Goal: Task Accomplishment & Management: Complete application form

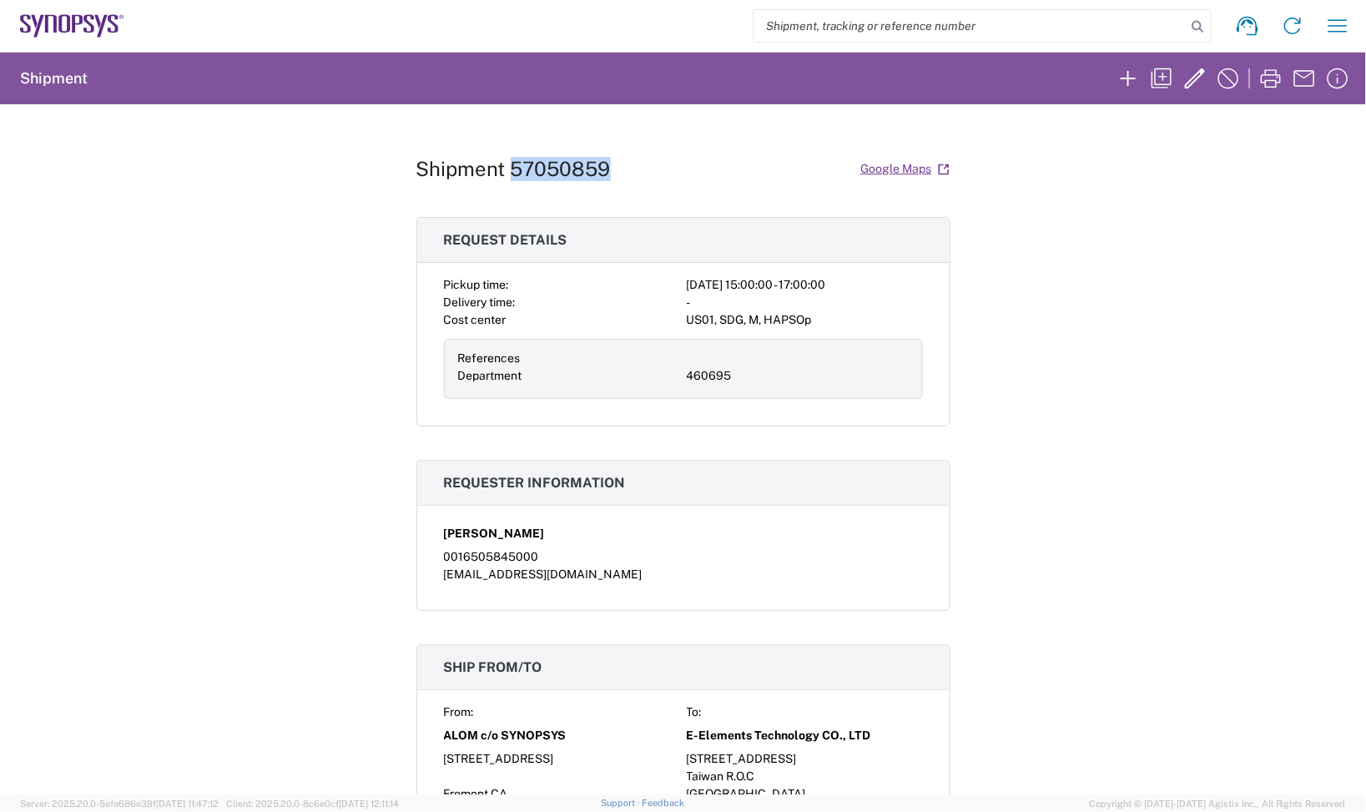
click at [71, 18] on icon at bounding box center [72, 25] width 104 height 23
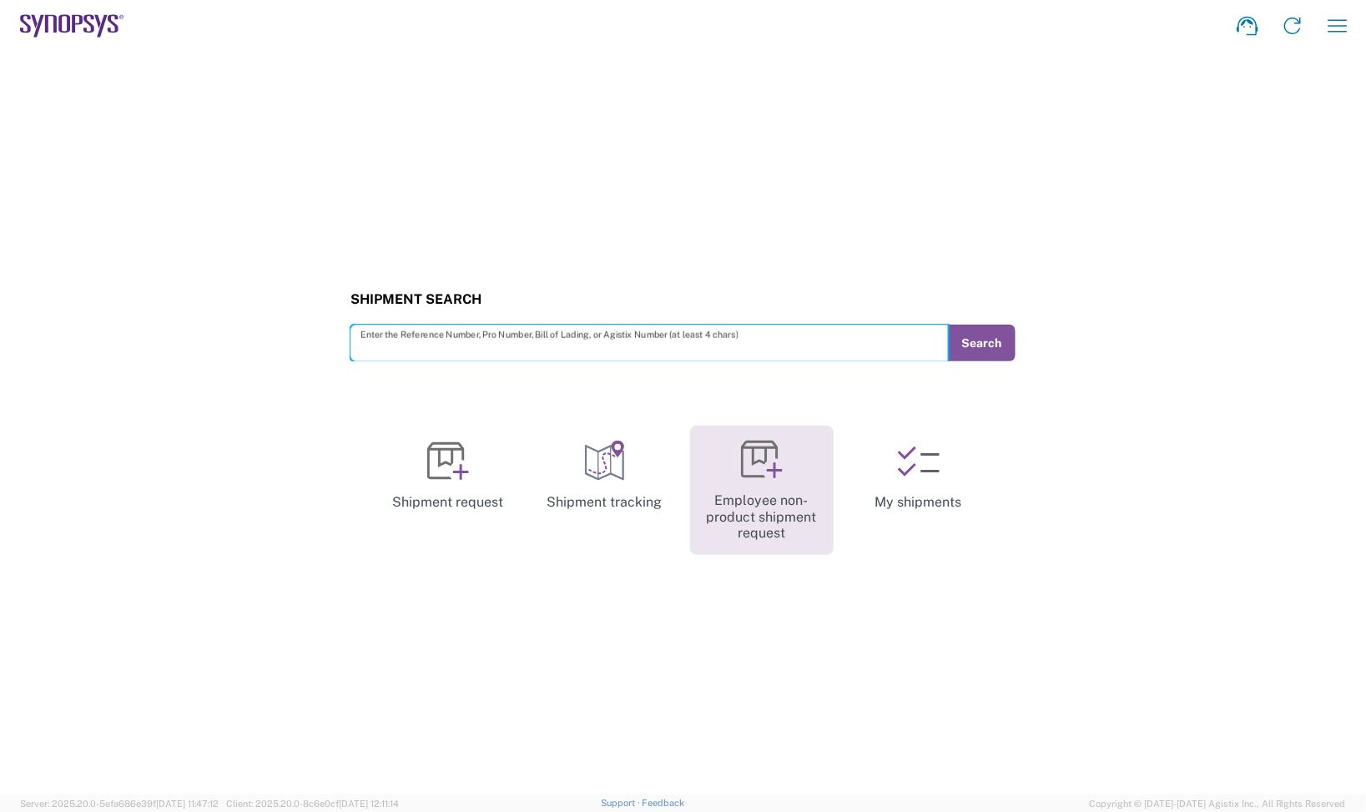
click at [708, 456] on link "Employee non-product shipment request" at bounding box center [762, 490] width 144 height 129
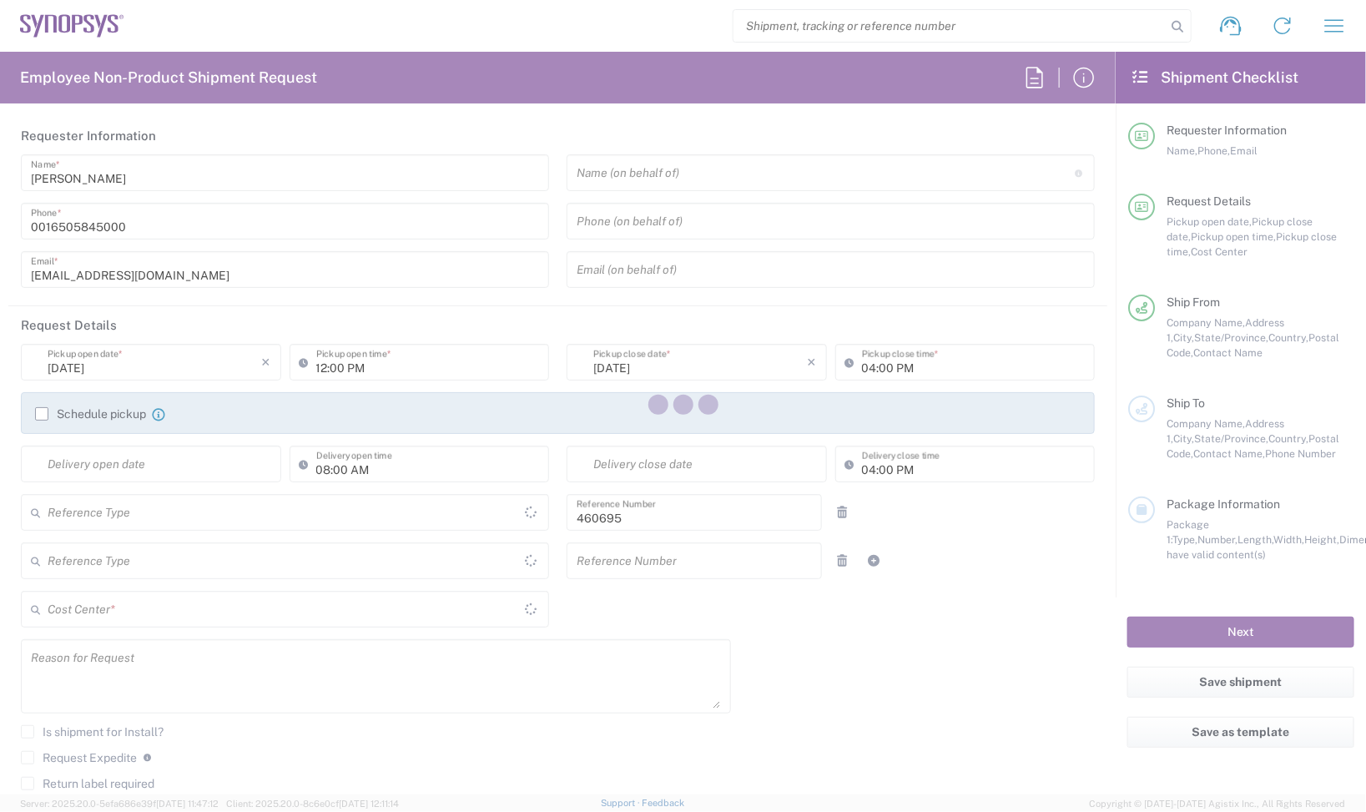
type input "Department"
type input "US01, SDG, M, HAPSOp 460695"
type input "[GEOGRAPHIC_DATA]"
type input "[US_STATE]"
type input "[GEOGRAPHIC_DATA]"
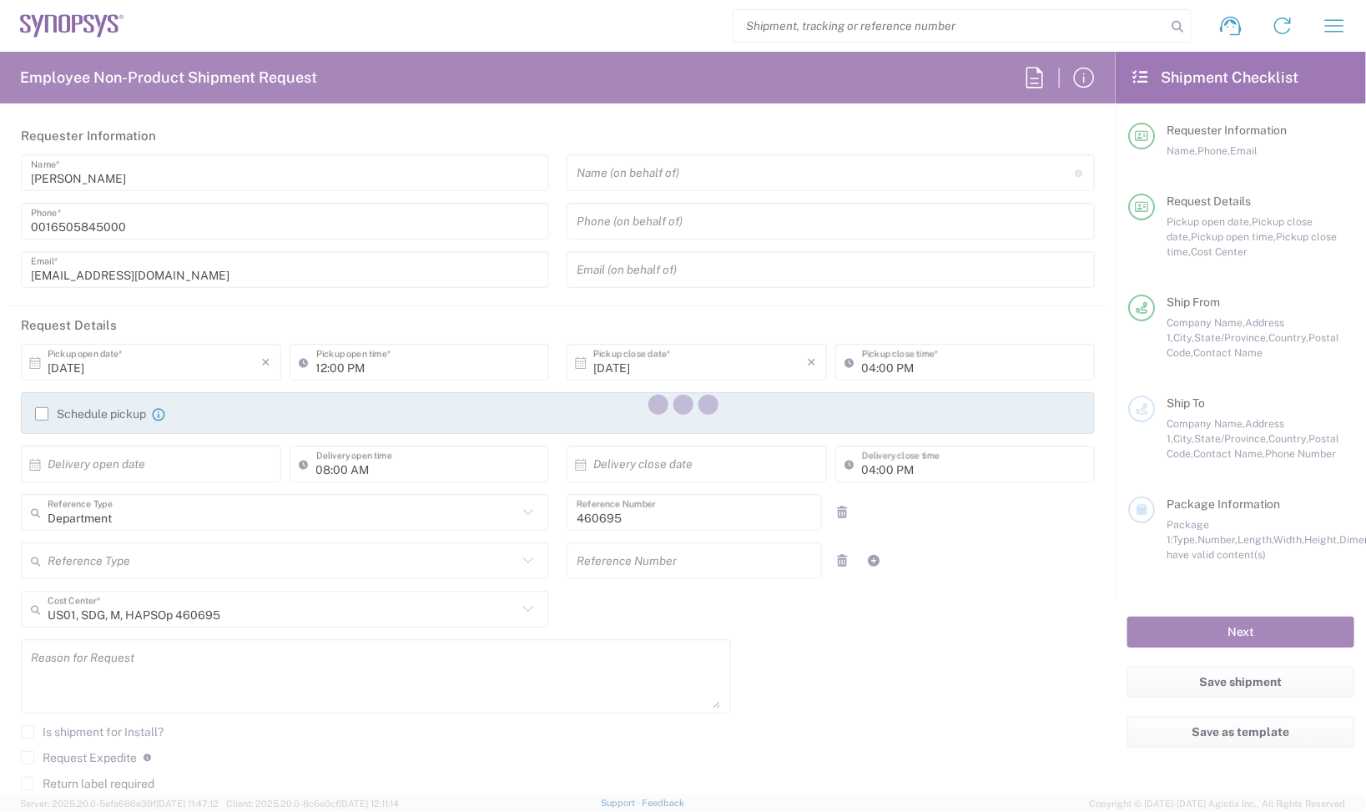
type input "Delivered at Place"
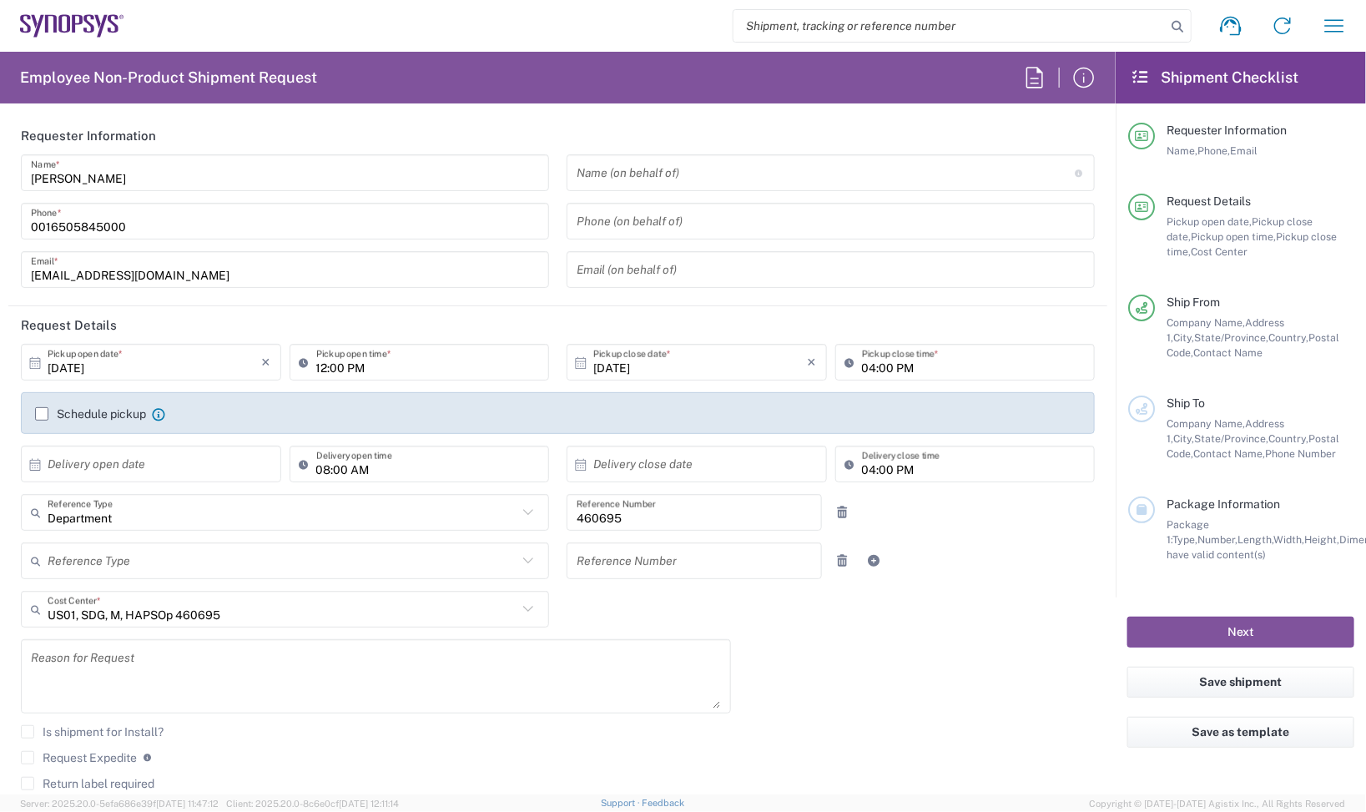
click at [164, 360] on input "[DATE]" at bounding box center [155, 362] width 214 height 29
type input "Headquarters USSV"
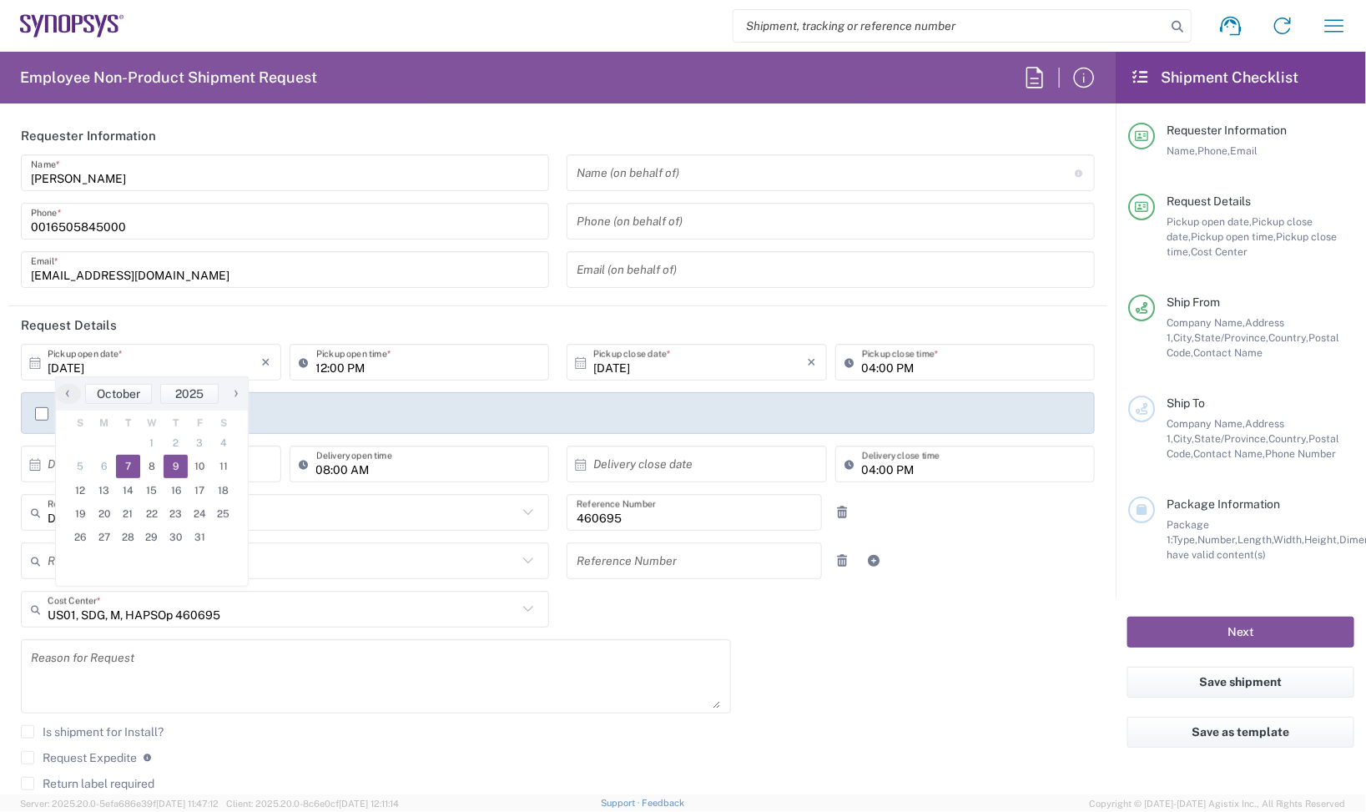
click at [169, 464] on span "9" at bounding box center [176, 466] width 24 height 23
type input "[DATE]"
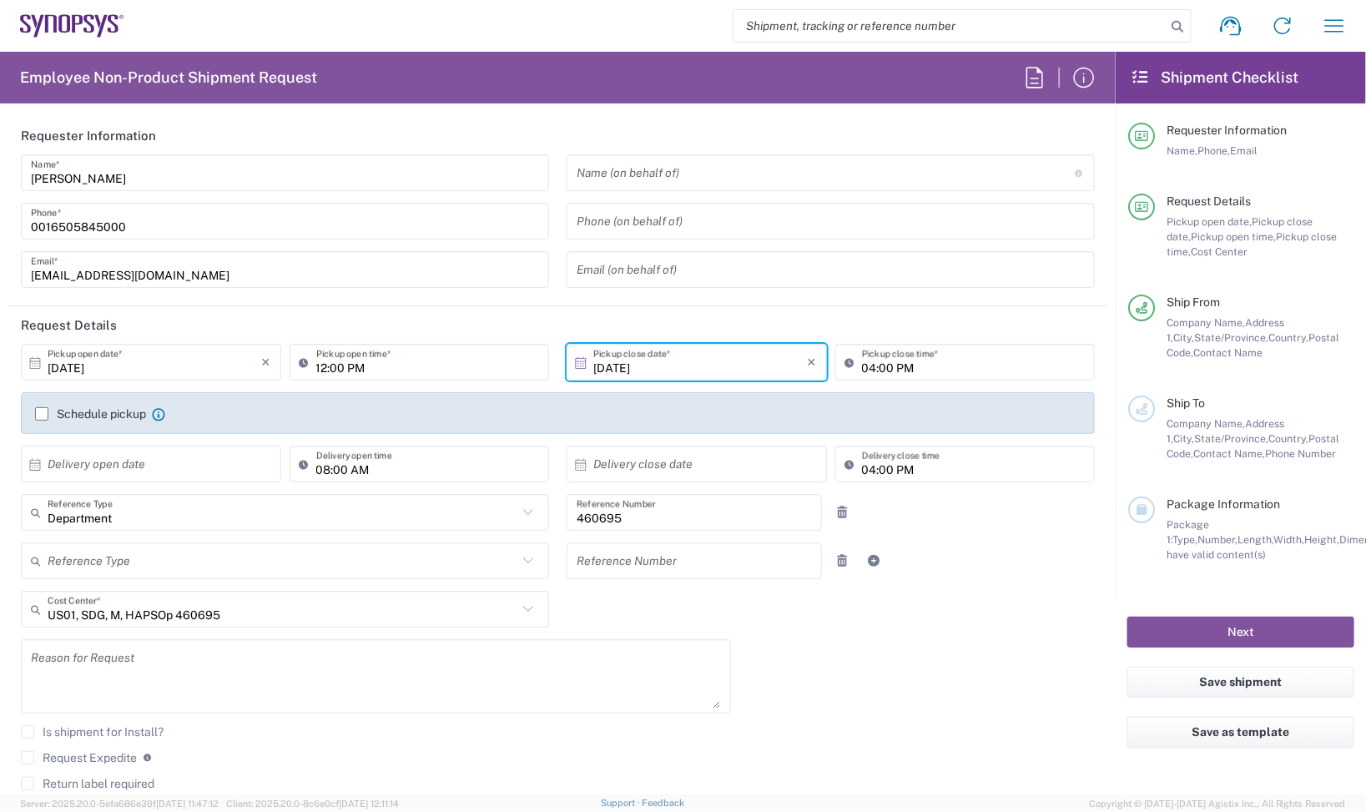
click at [230, 658] on textarea at bounding box center [376, 676] width 690 height 64
paste textarea "Need these for upgrading Synopsys internal B1-SX units to B1"
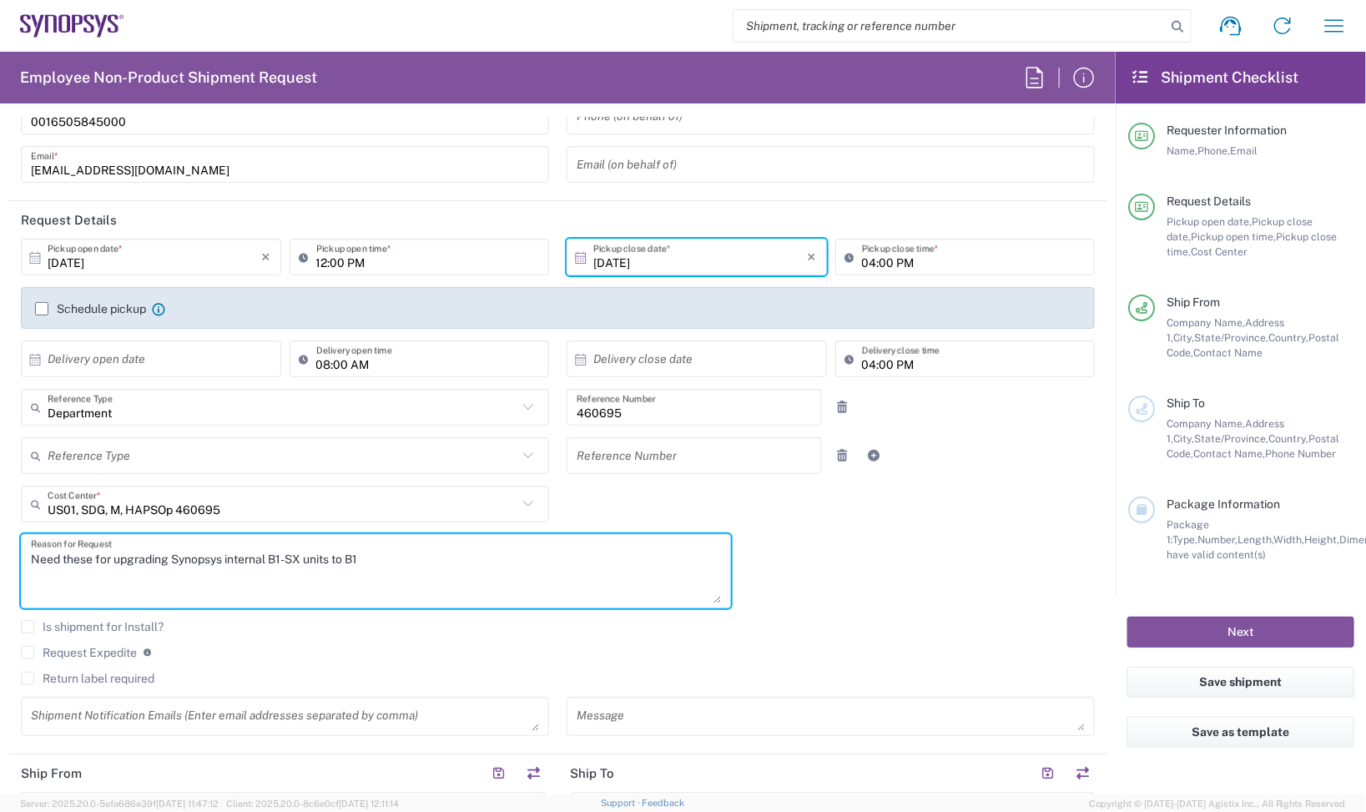
scroll to position [209, 0]
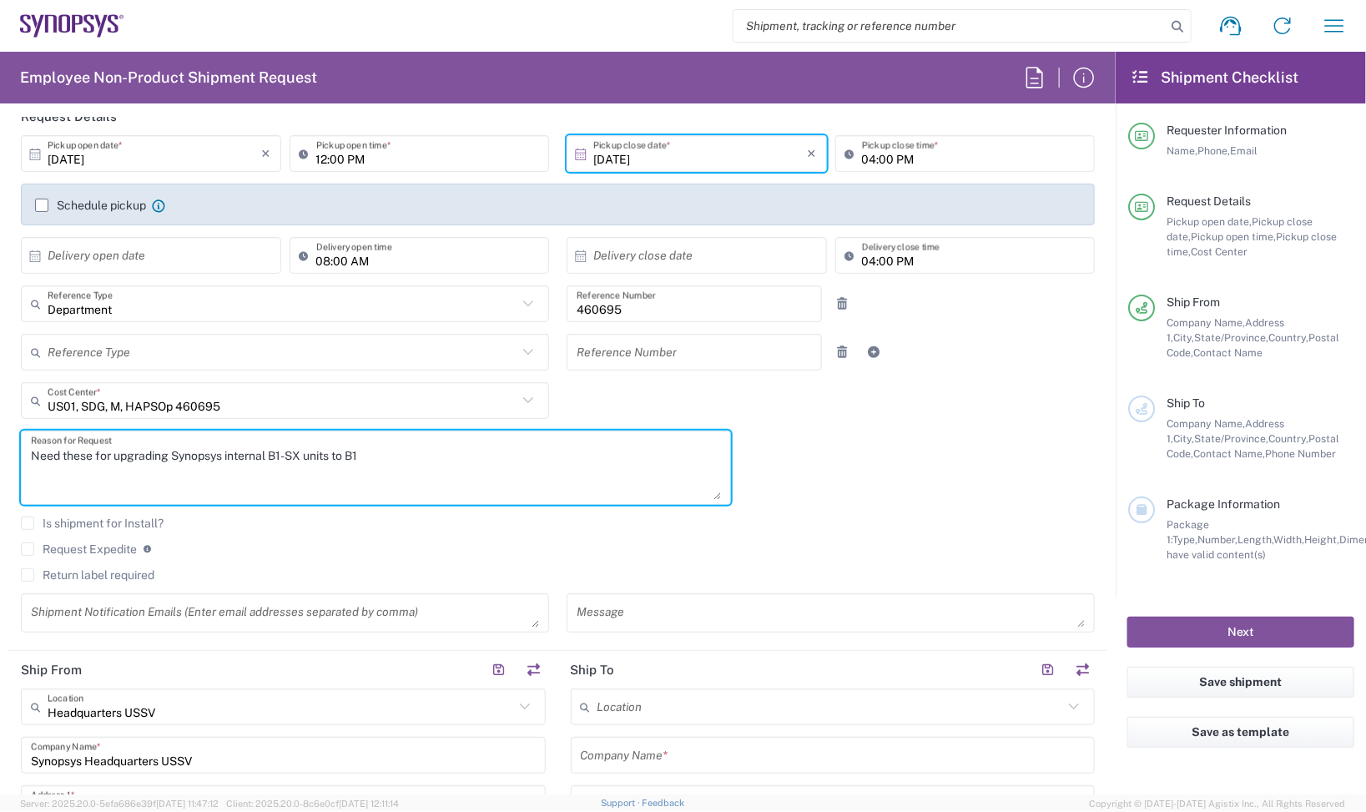
type textarea "Need these for upgrading Synopsys internal B1-SX units to B1"
click at [648, 612] on textarea at bounding box center [831, 612] width 508 height 29
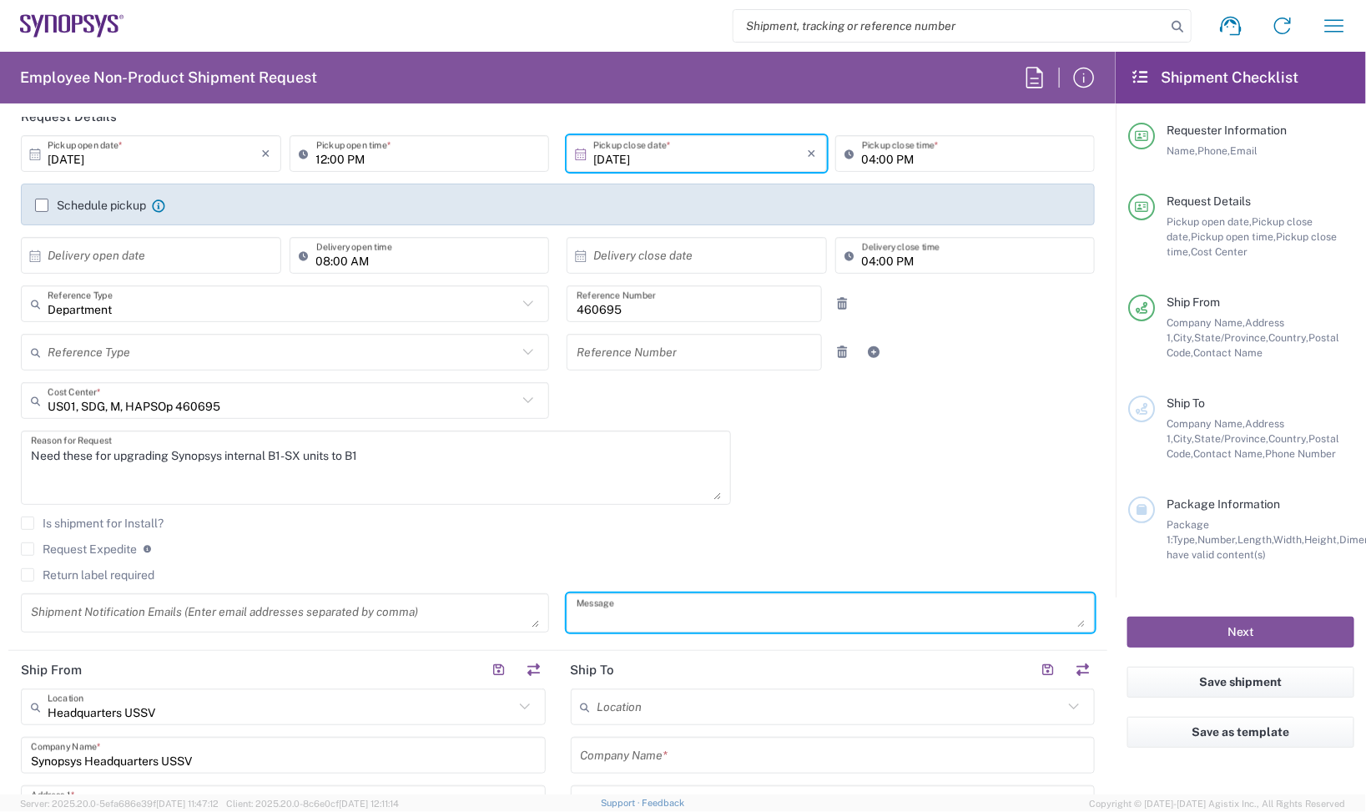
paste textarea "Need these for upgrading Synopsys internal B1-SX units to B1"
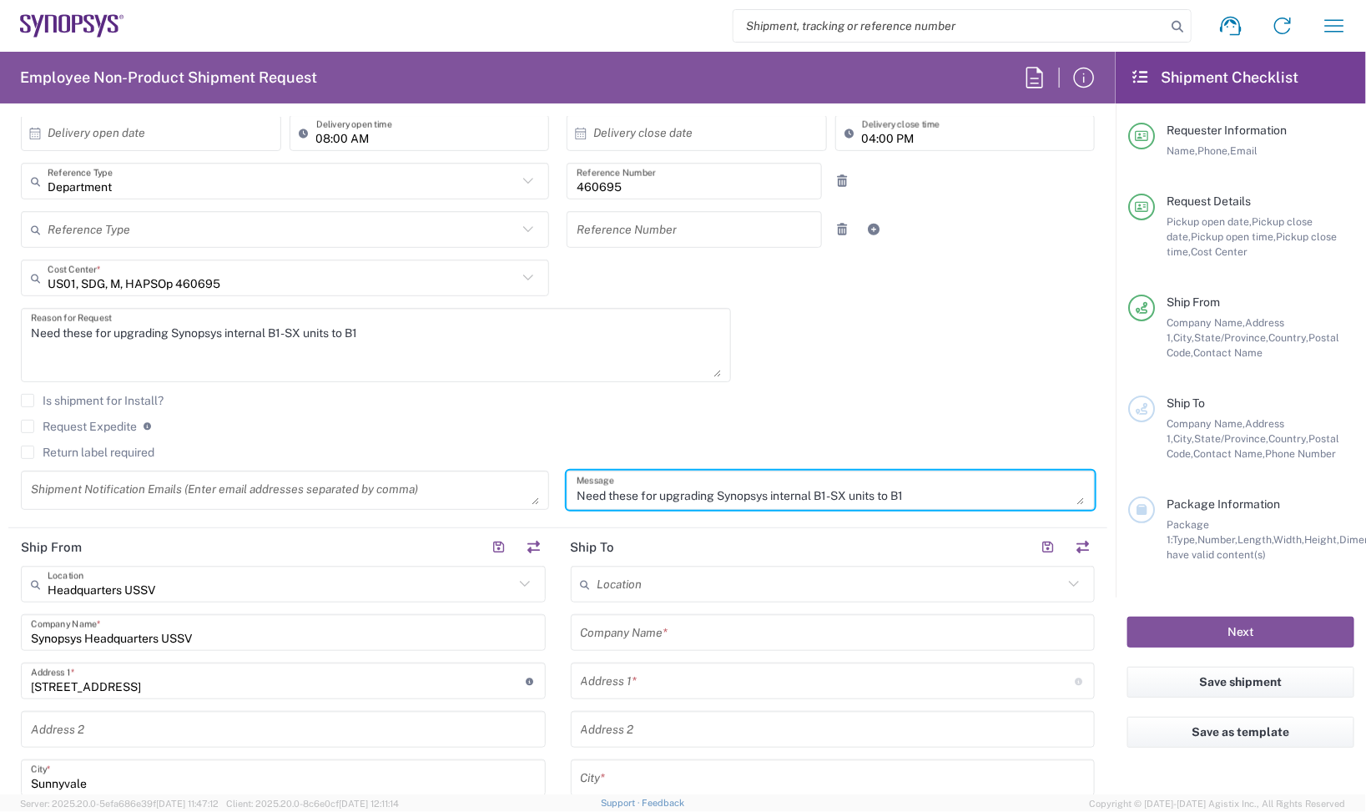
scroll to position [522, 0]
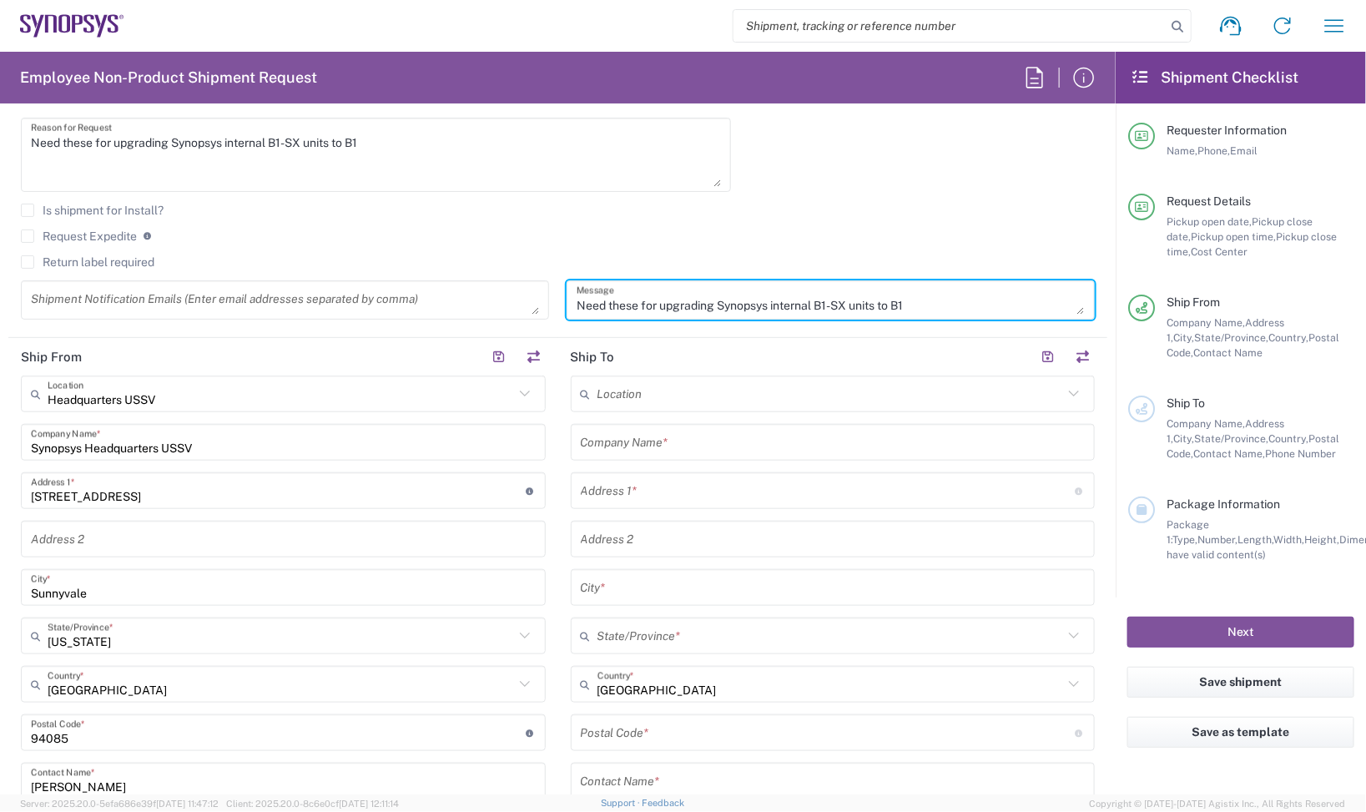
type textarea "Need these for upgrading Synopsys internal B1-SX units to B1"
click at [0, 448] on html "Shipment request Shipment tracking Employee non-product shipment request My shi…" at bounding box center [683, 406] width 1366 height 812
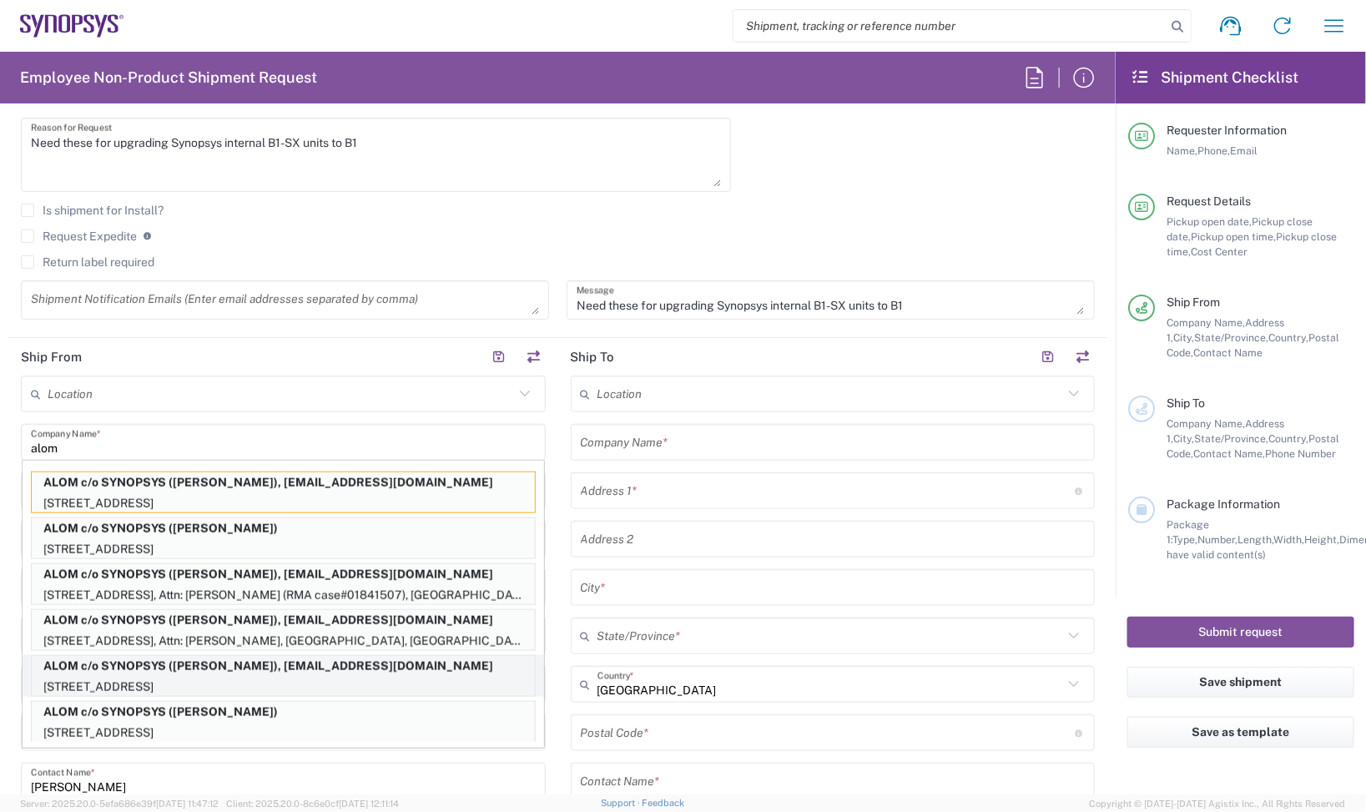
click at [314, 664] on p "ALOM c/o SYNOPSYS ([PERSON_NAME]), [EMAIL_ADDRESS][DOMAIN_NAME]" at bounding box center [283, 666] width 503 height 21
type input "ALOM c/o SYNOPSYS"
type input "[STREET_ADDRESS]"
type input "Fremont"
type input "94539"
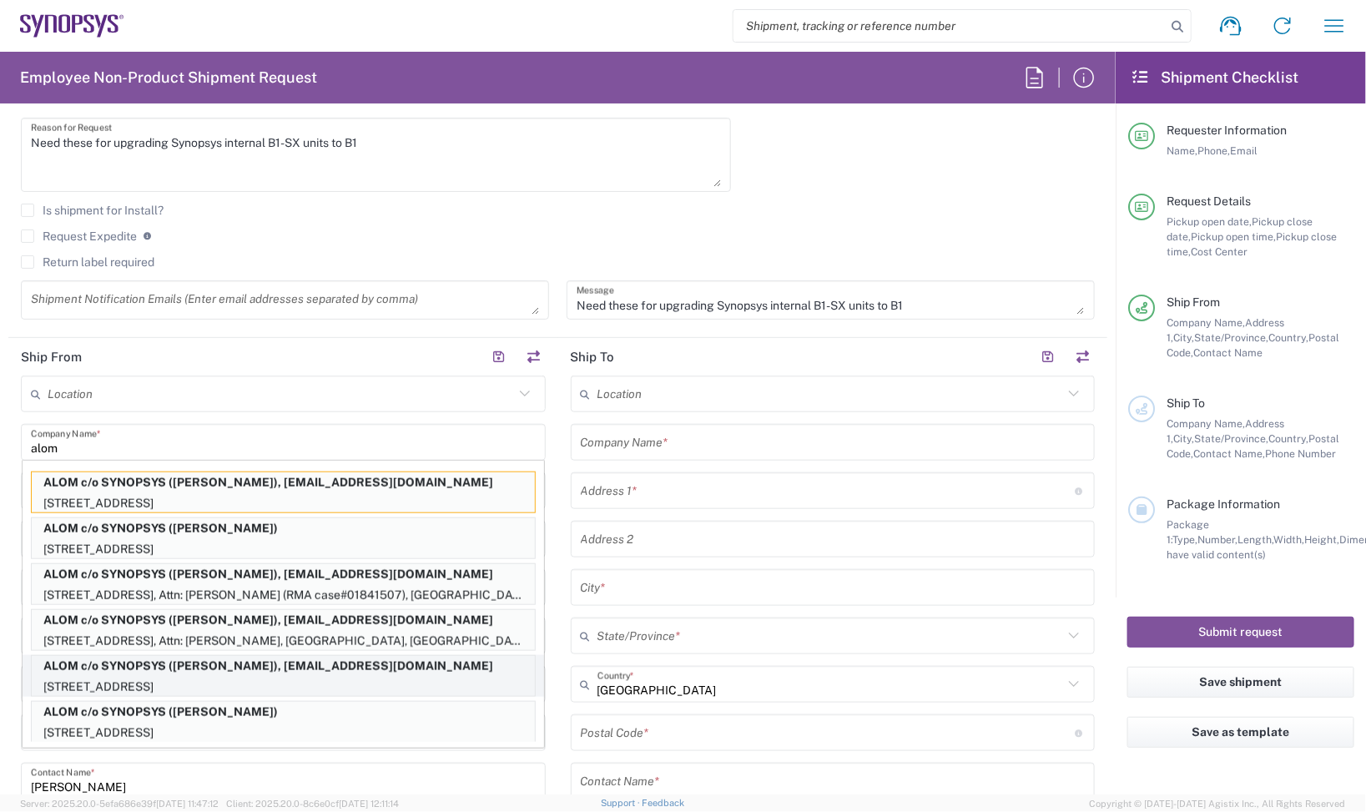
type input "[PERSON_NAME]"
type input "4086498039"
type input "[EMAIL_ADDRESS][DOMAIN_NAME]"
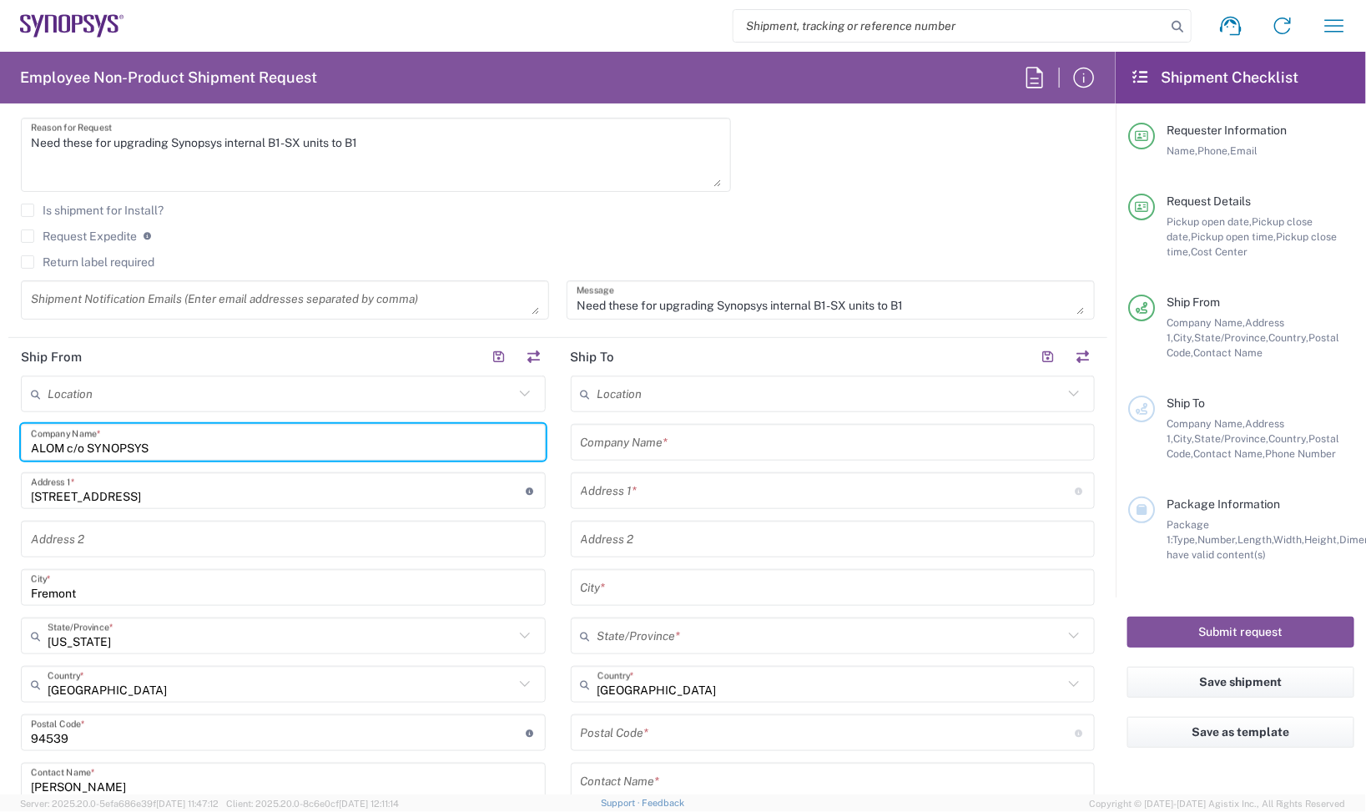
click at [622, 434] on input "text" at bounding box center [833, 442] width 505 height 29
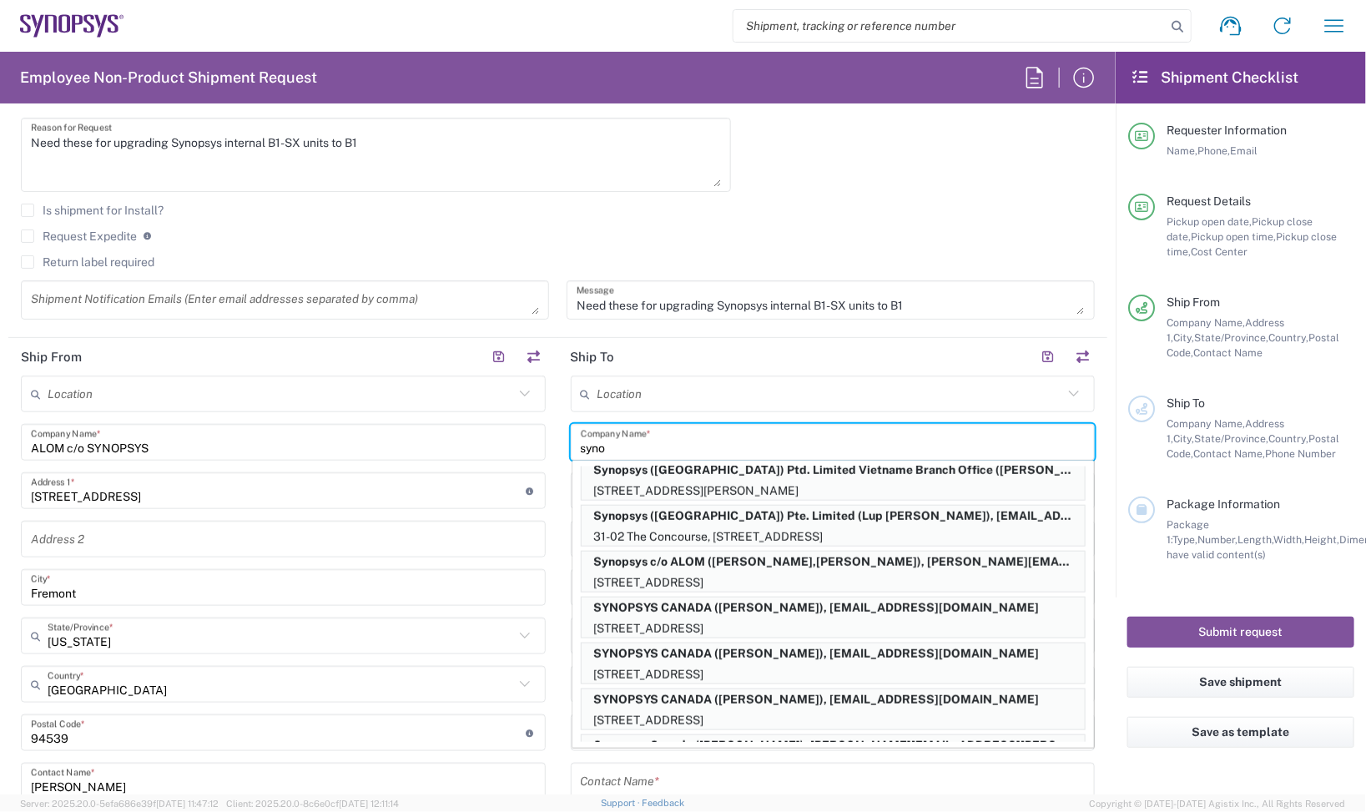
scroll to position [626, 0]
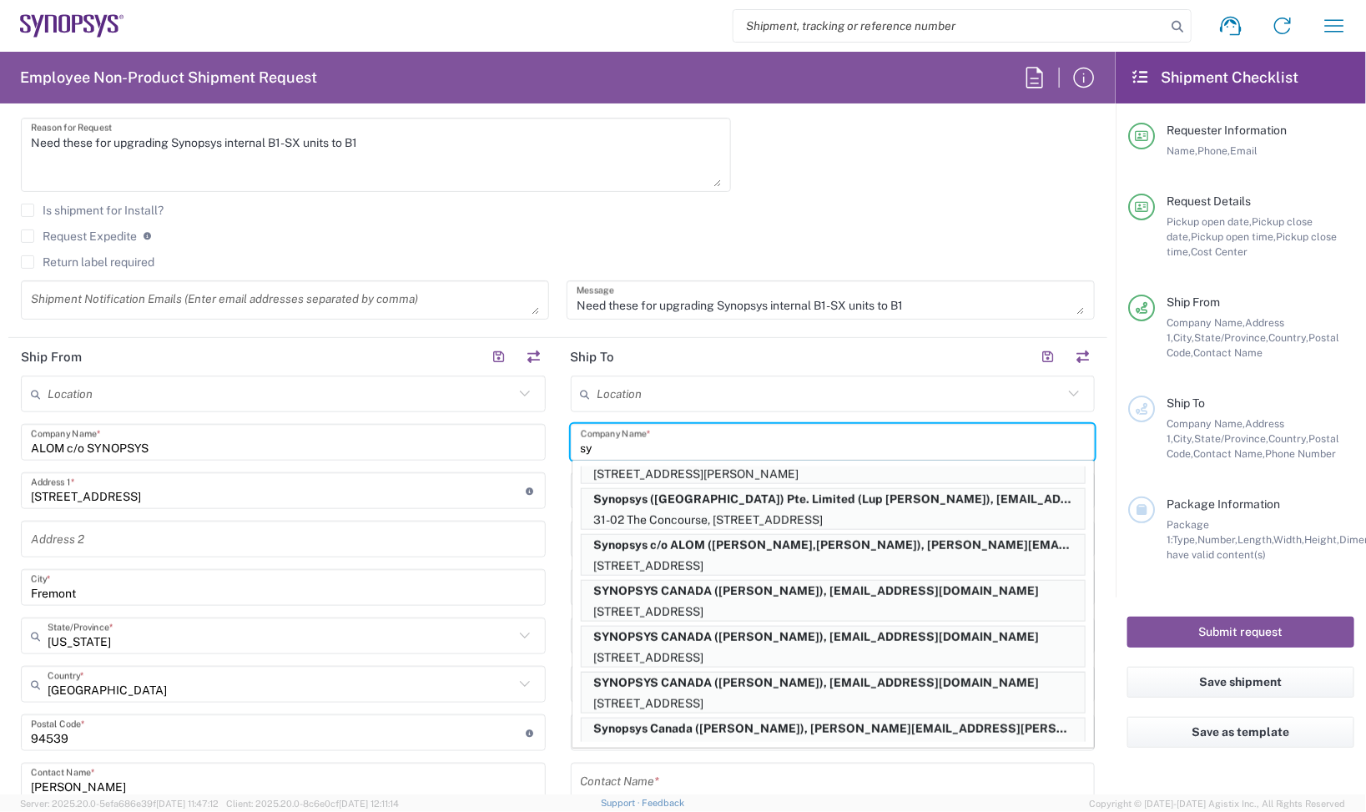
type input "s"
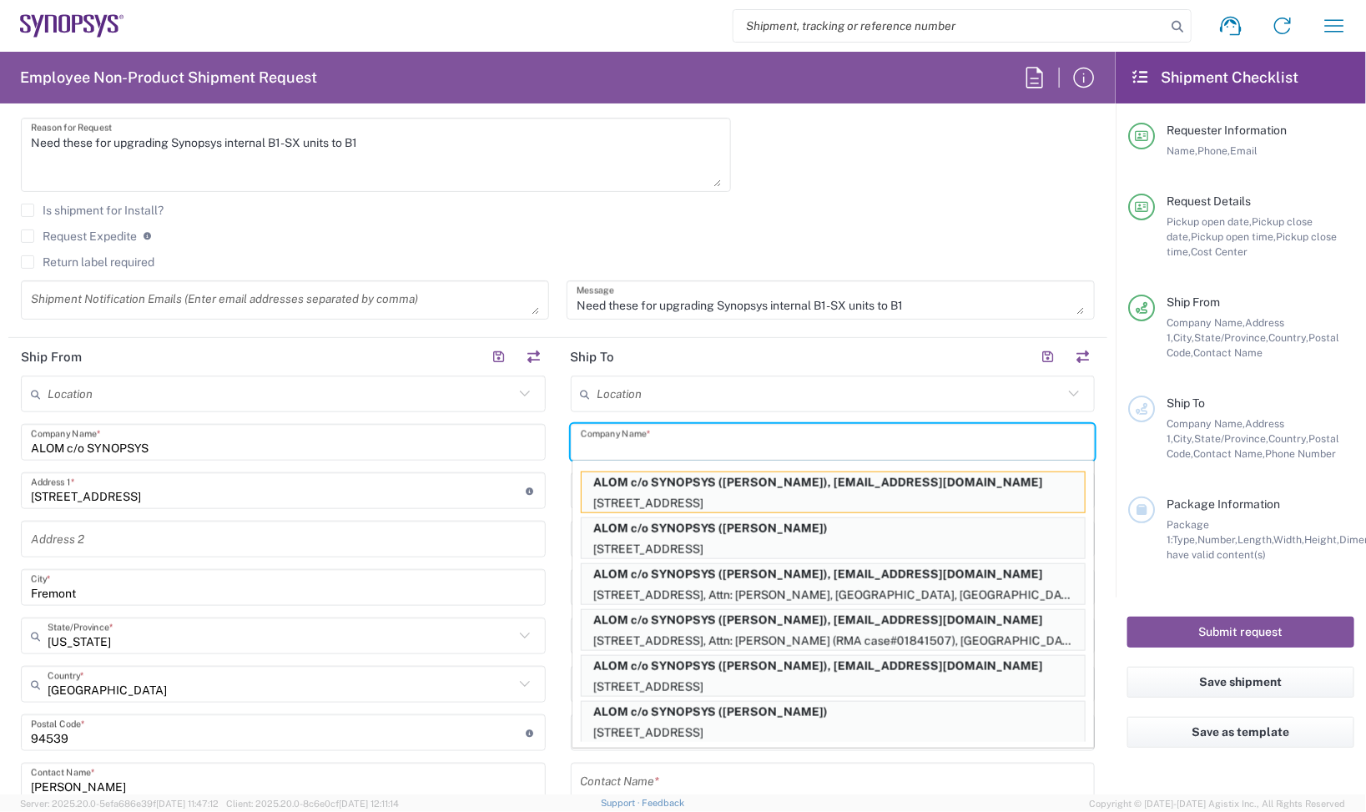
click at [548, 206] on agx-checkbox-control "Is shipment for Install?" at bounding box center [558, 210] width 1074 height 13
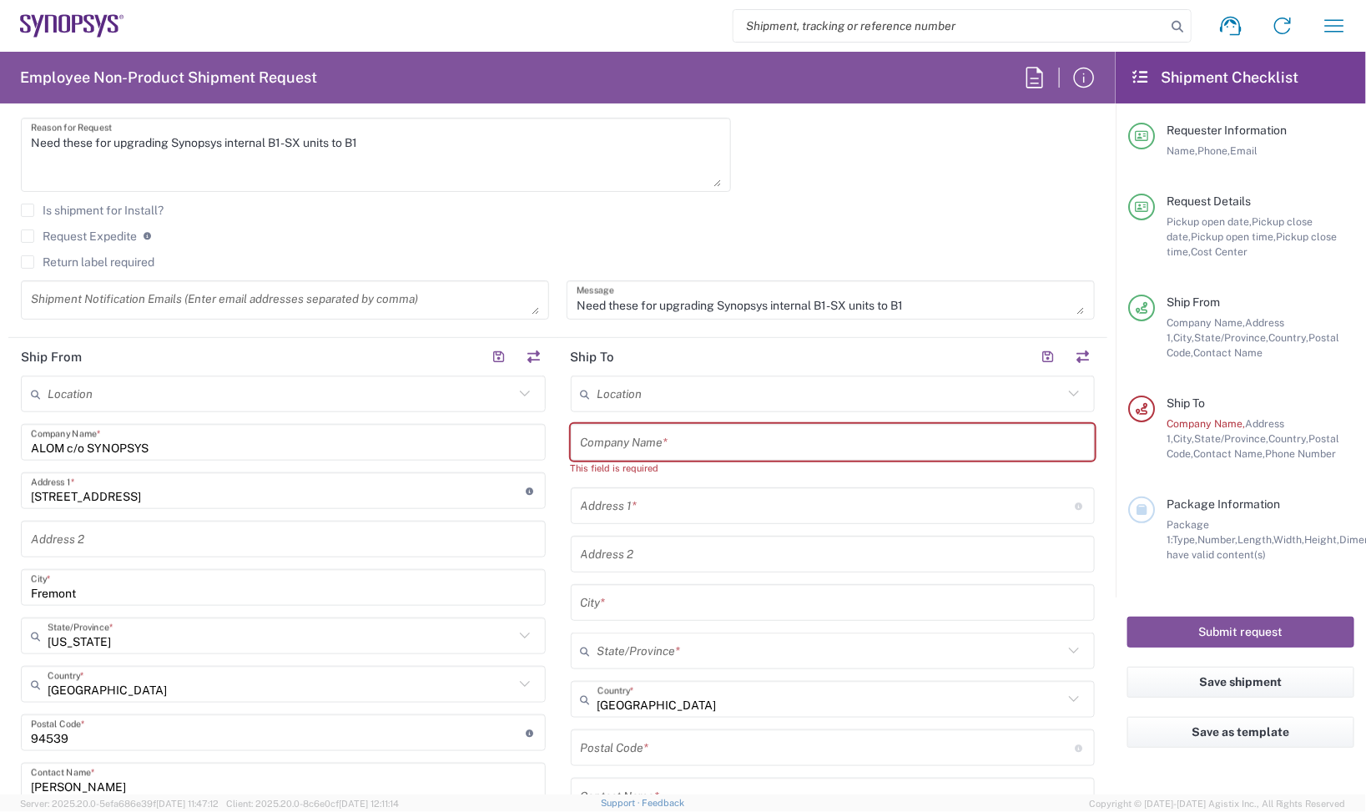
scroll to position [730, 0]
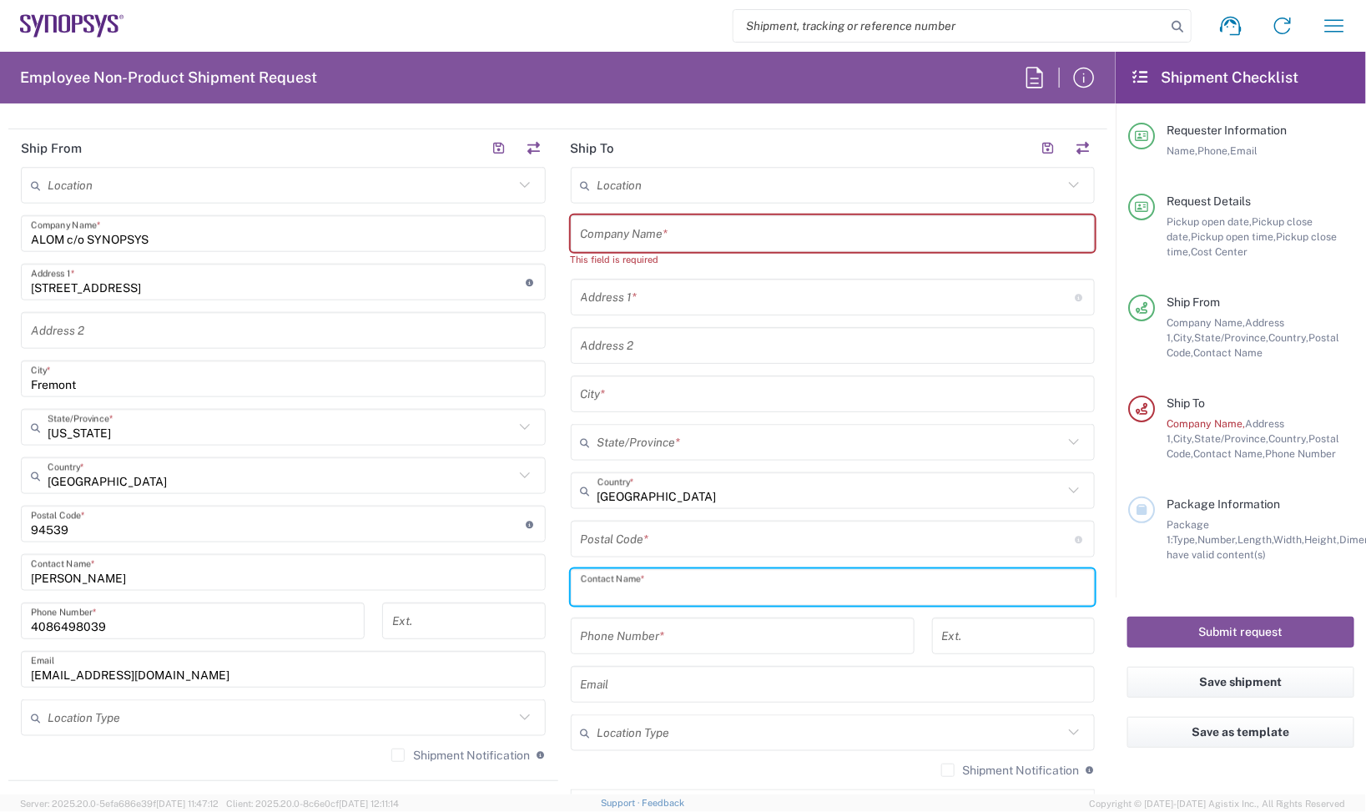
click at [666, 574] on input "text" at bounding box center [833, 587] width 505 height 29
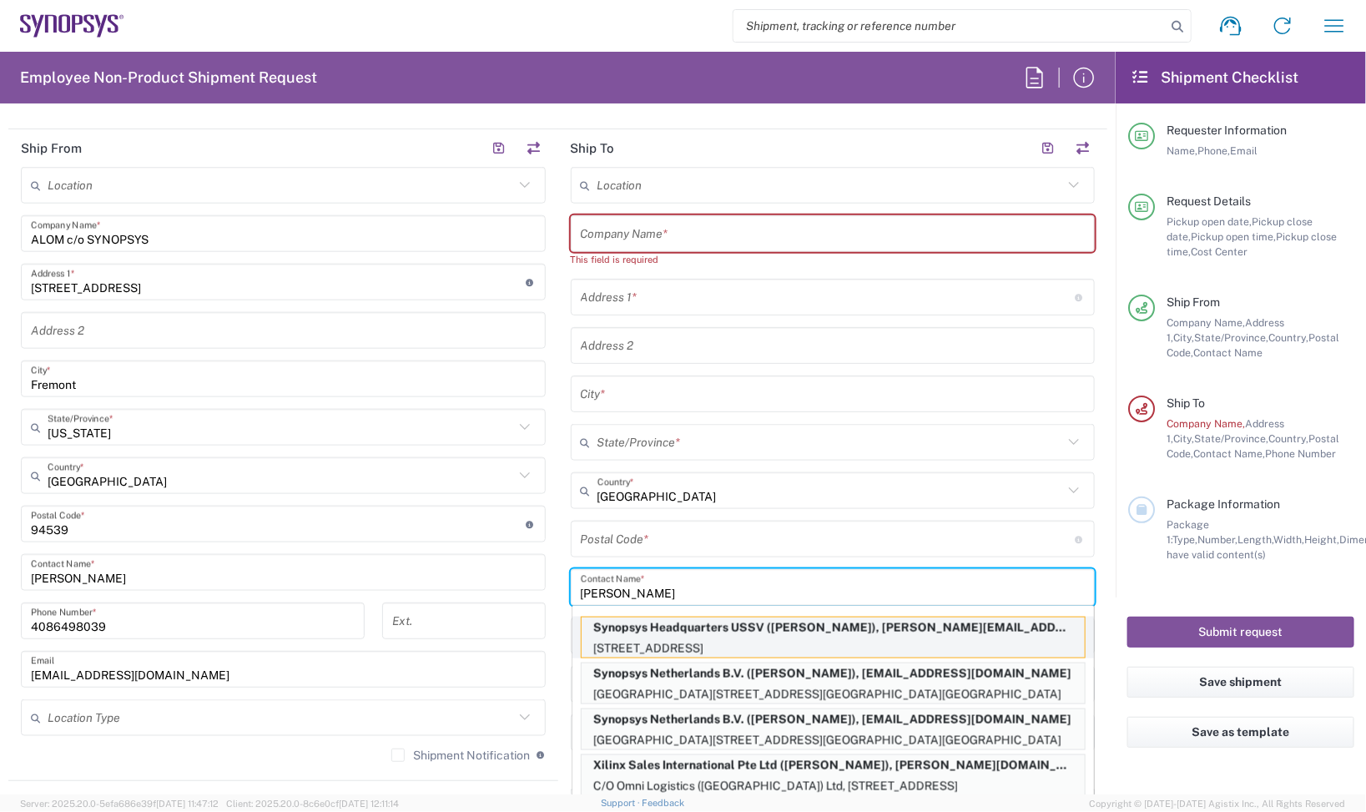
type input "[PERSON_NAME]"
click at [691, 628] on p "Synopsys Headquarters USSV ([PERSON_NAME]), [PERSON_NAME][EMAIL_ADDRESS][DOMAIN…" at bounding box center [833, 628] width 503 height 21
type input "Synopsys Headquarters USSV"
type input "[STREET_ADDRESS]"
type input "Building 8"
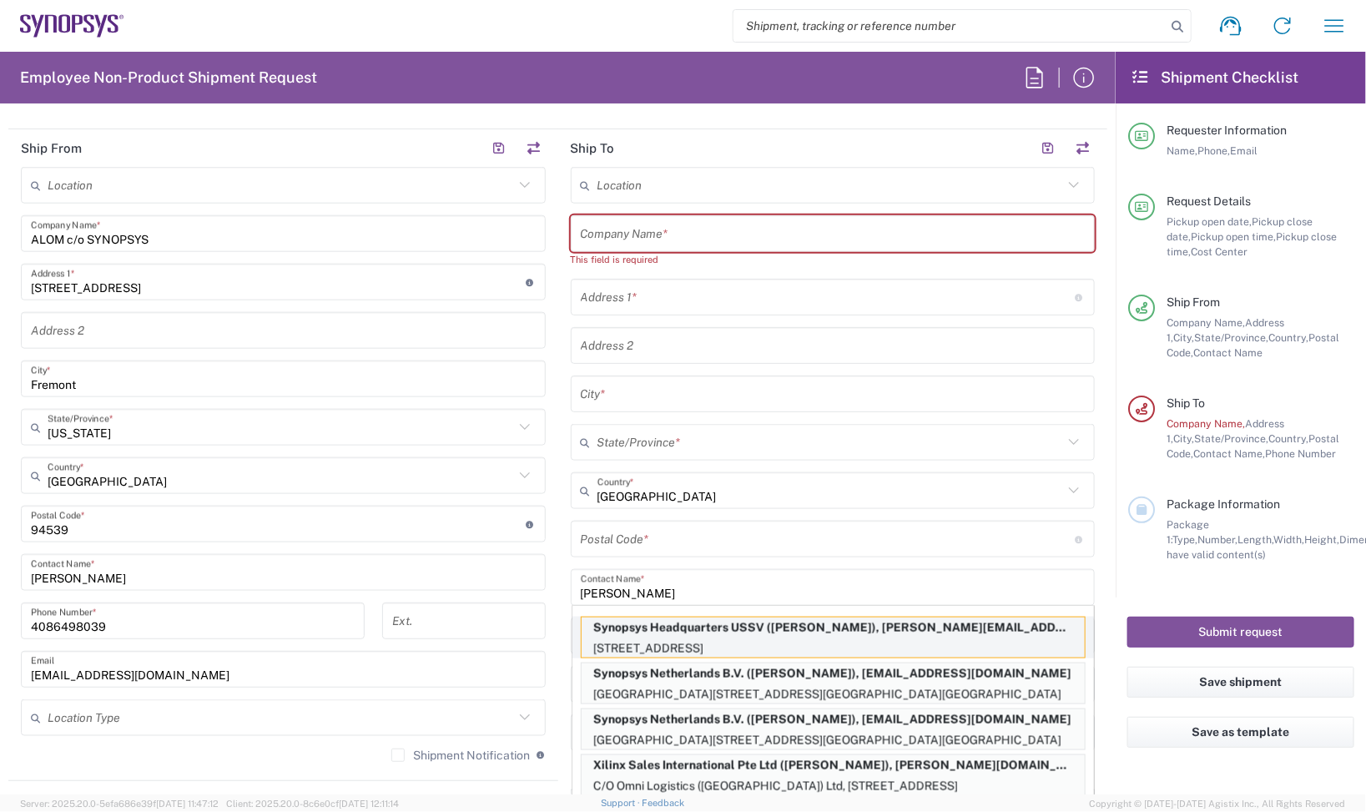
type input "Sunnyvale"
type input "[US_STATE]"
type input "94085"
type input "[PERSON_NAME]"
type input "6506002901"
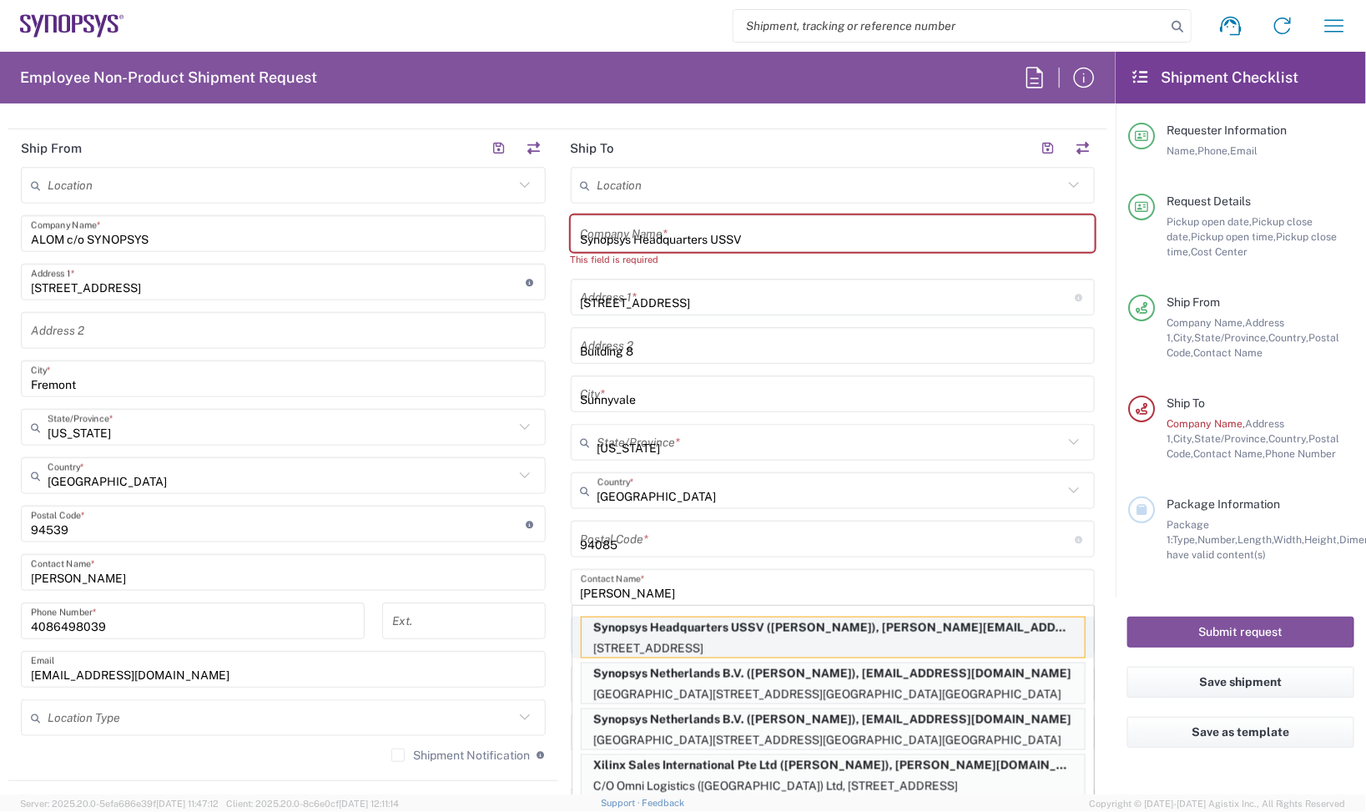
type input "[PERSON_NAME][EMAIL_ADDRESS][DOMAIN_NAME]"
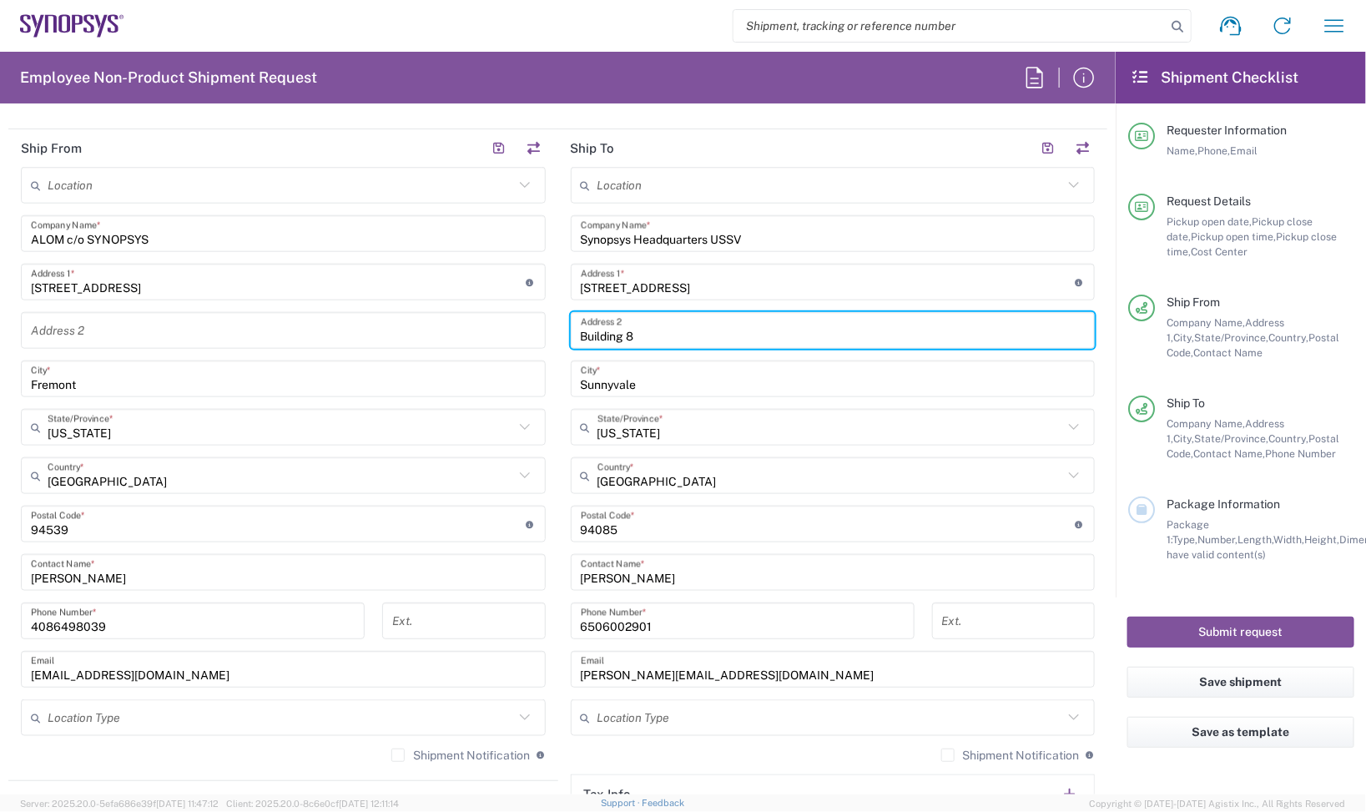
drag, startPoint x: 664, startPoint y: 336, endPoint x: 553, endPoint y: 335, distance: 110.2
click at [558, 335] on main "Location [GEOGRAPHIC_DATA] DE04 Agrate Brianza IT01 [GEOGRAPHIC_DATA] DE02 [GEO…" at bounding box center [833, 517] width 550 height 701
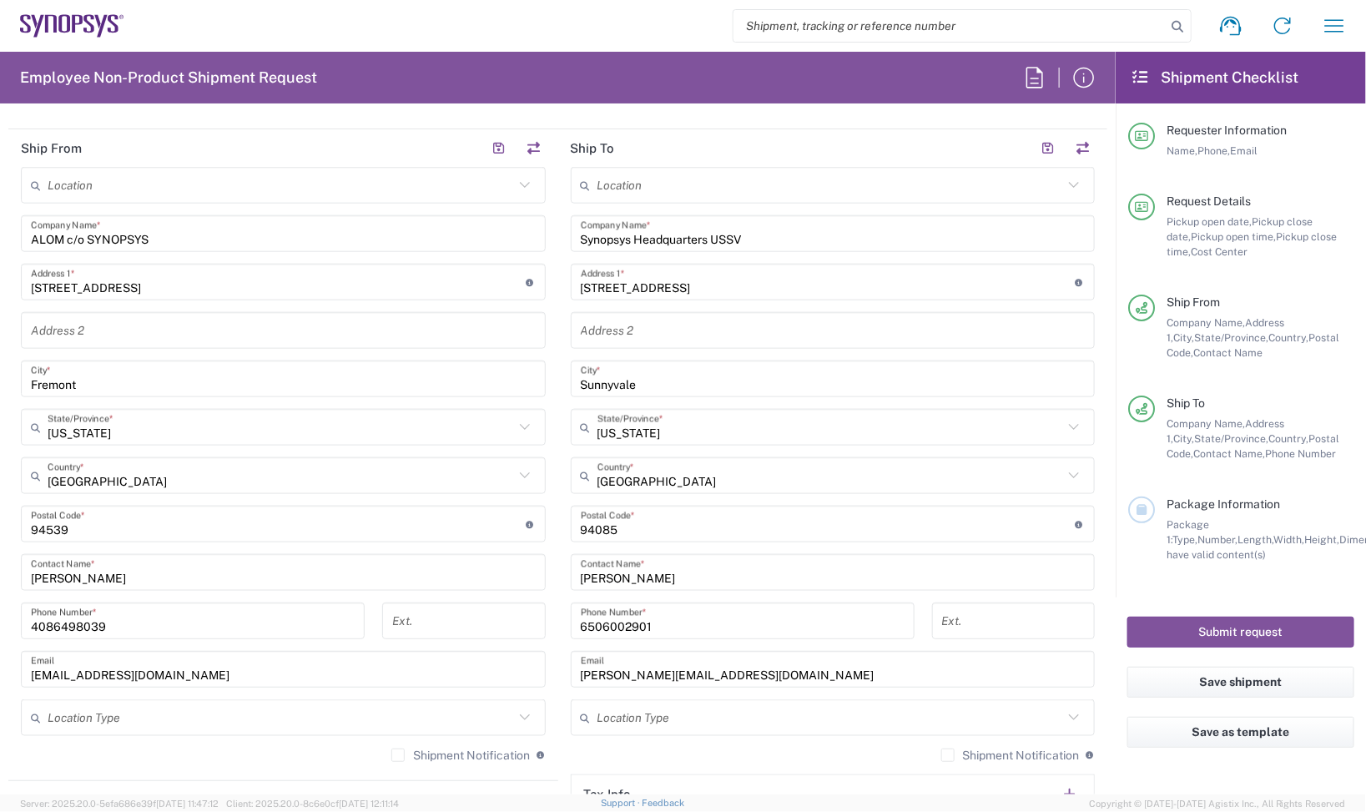
click at [945, 756] on label "Shipment Notification" at bounding box center [1010, 755] width 139 height 13
click at [948, 755] on input "Shipment Notification" at bounding box center [948, 755] width 0 height 0
click at [415, 761] on label "Shipment Notification" at bounding box center [460, 755] width 139 height 13
click at [398, 755] on input "Shipment Notification" at bounding box center [398, 755] width 0 height 0
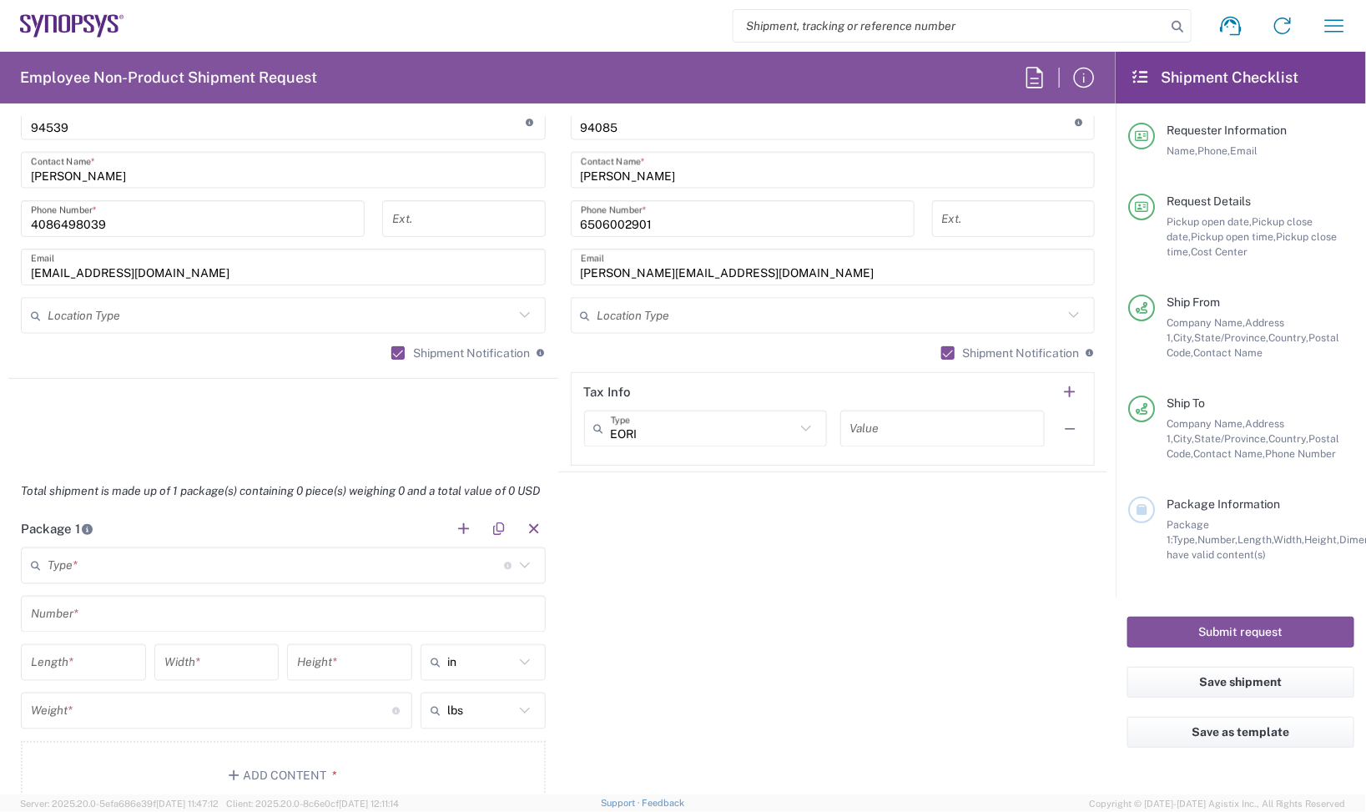
scroll to position [1356, 0]
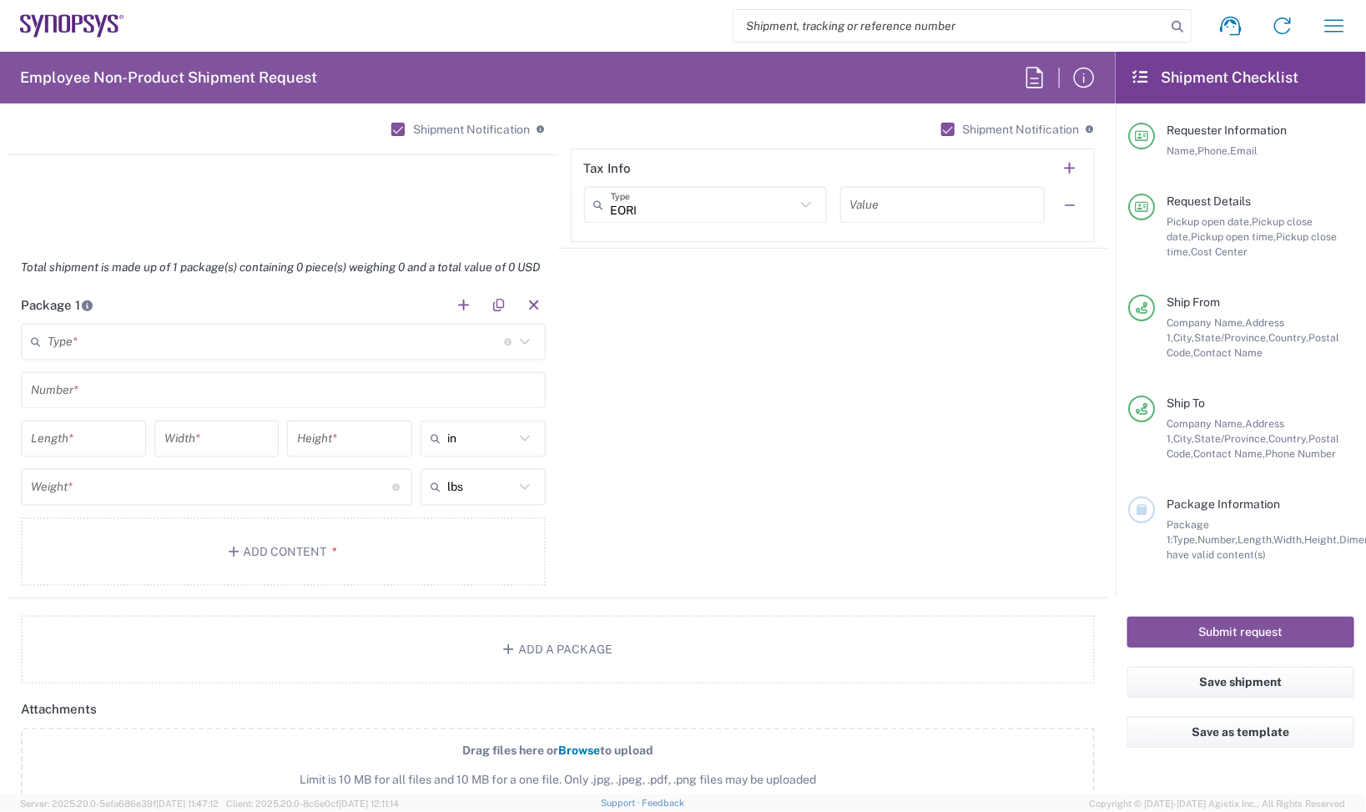
click at [83, 363] on main "Type * Material used to package goods Bale(s) Basket(s) Bolt(s) Bottle(s) Bucke…" at bounding box center [283, 458] width 550 height 268
click at [98, 348] on input "text" at bounding box center [276, 342] width 457 height 29
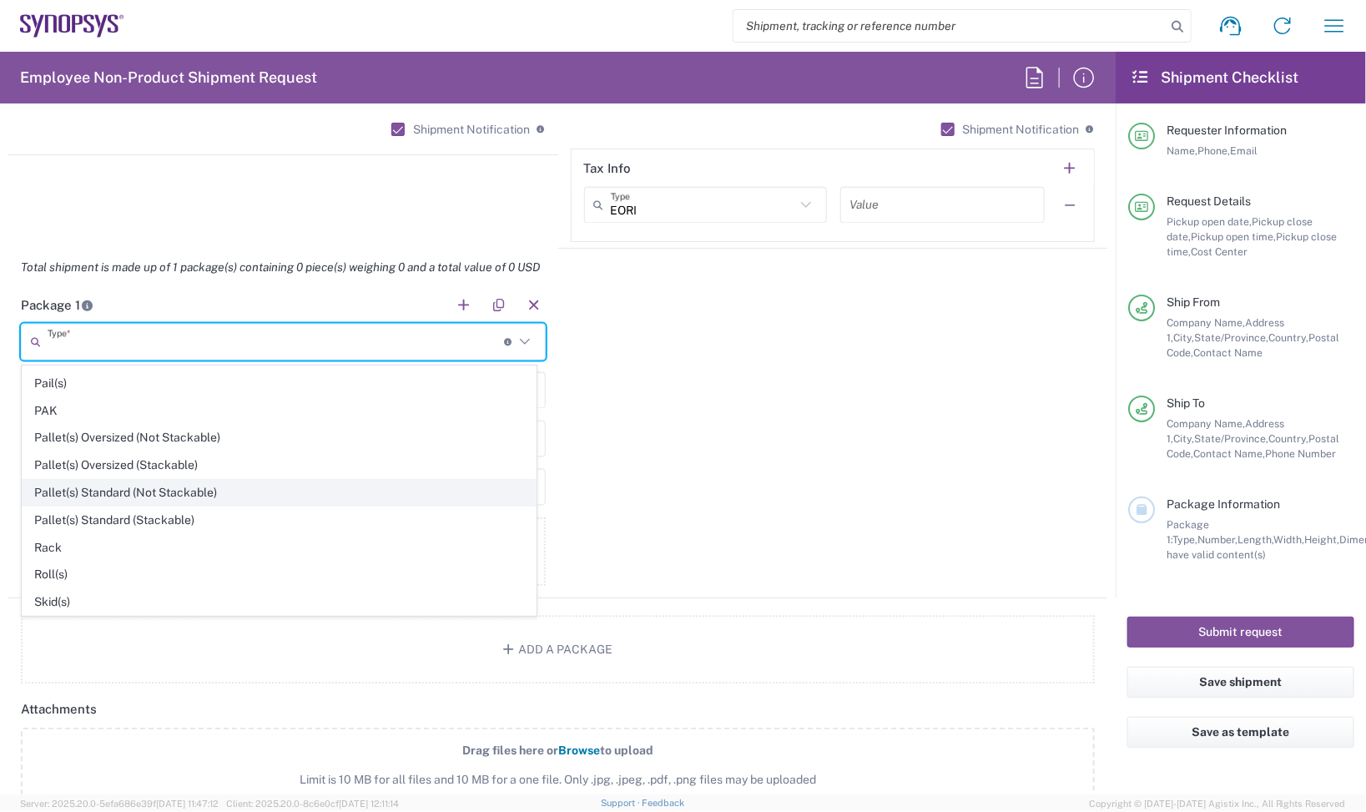
scroll to position [805, 0]
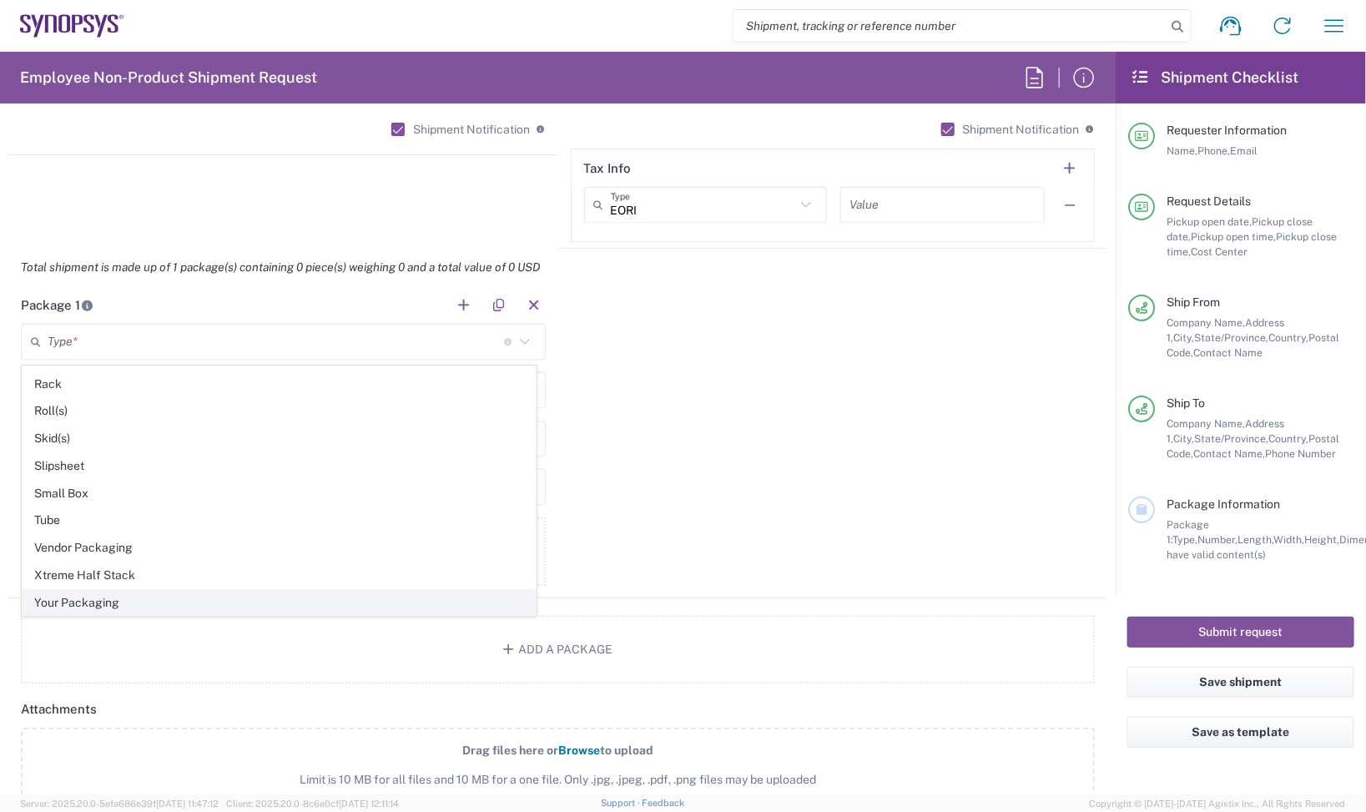
click at [115, 593] on span "Your Packaging" at bounding box center [279, 603] width 513 height 26
type input "Your Packaging"
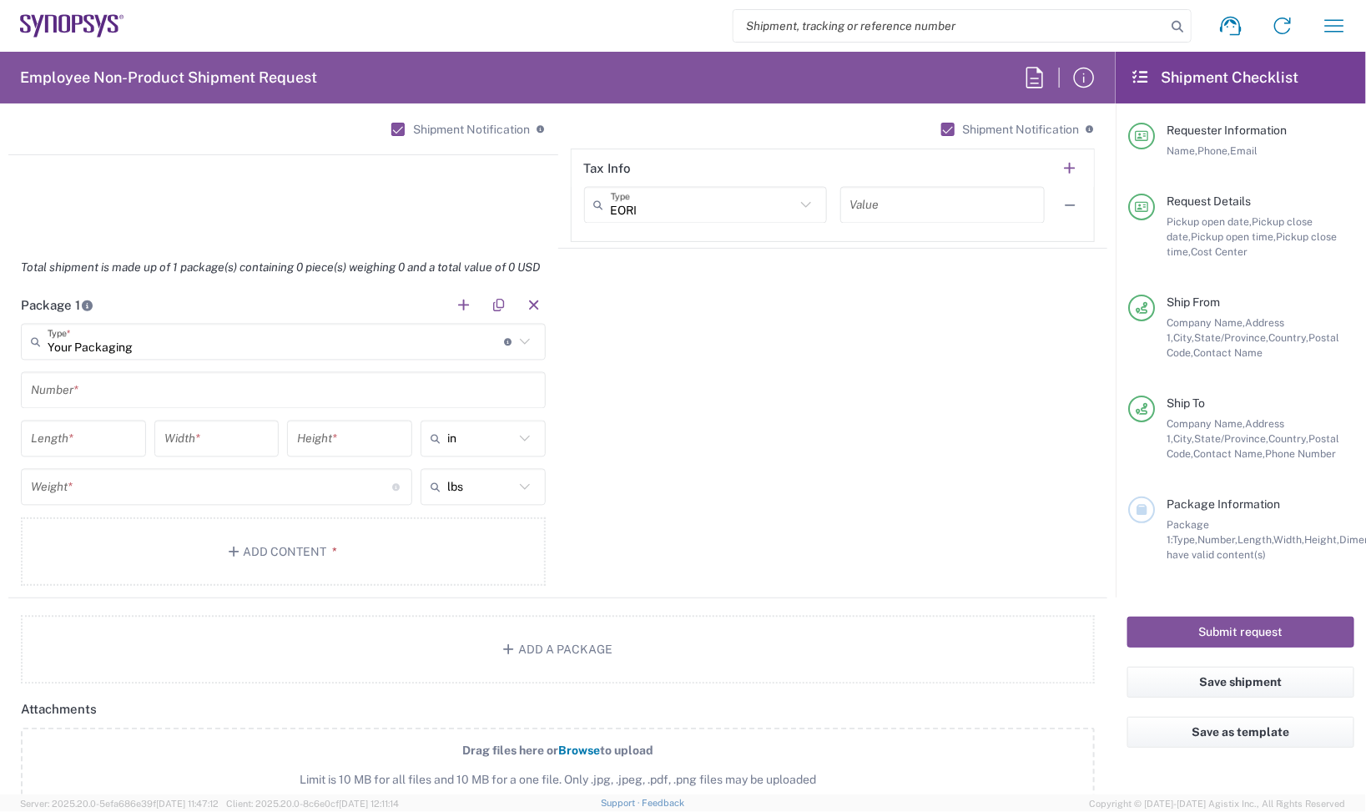
click at [71, 406] on div "Number *" at bounding box center [283, 390] width 525 height 37
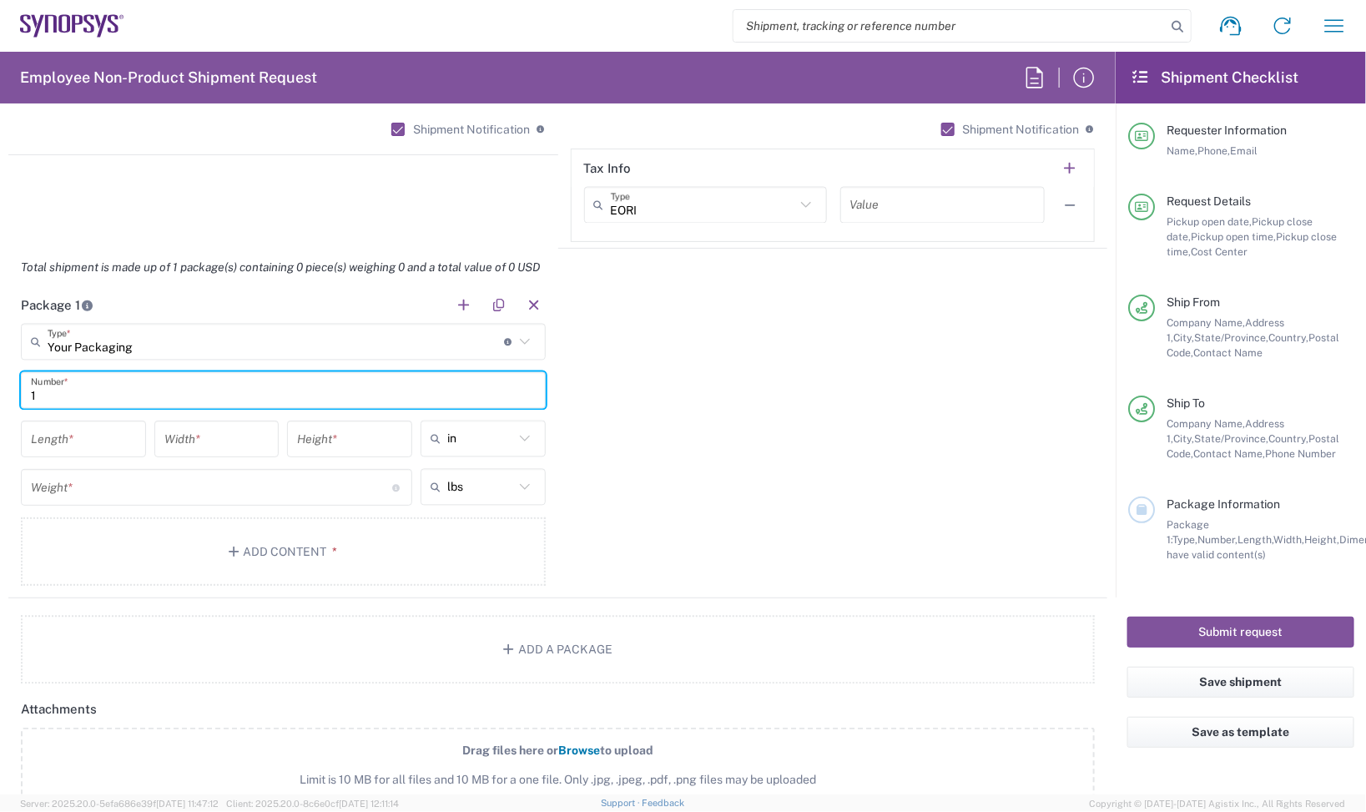
type input "1"
click at [58, 436] on input "number" at bounding box center [83, 439] width 105 height 29
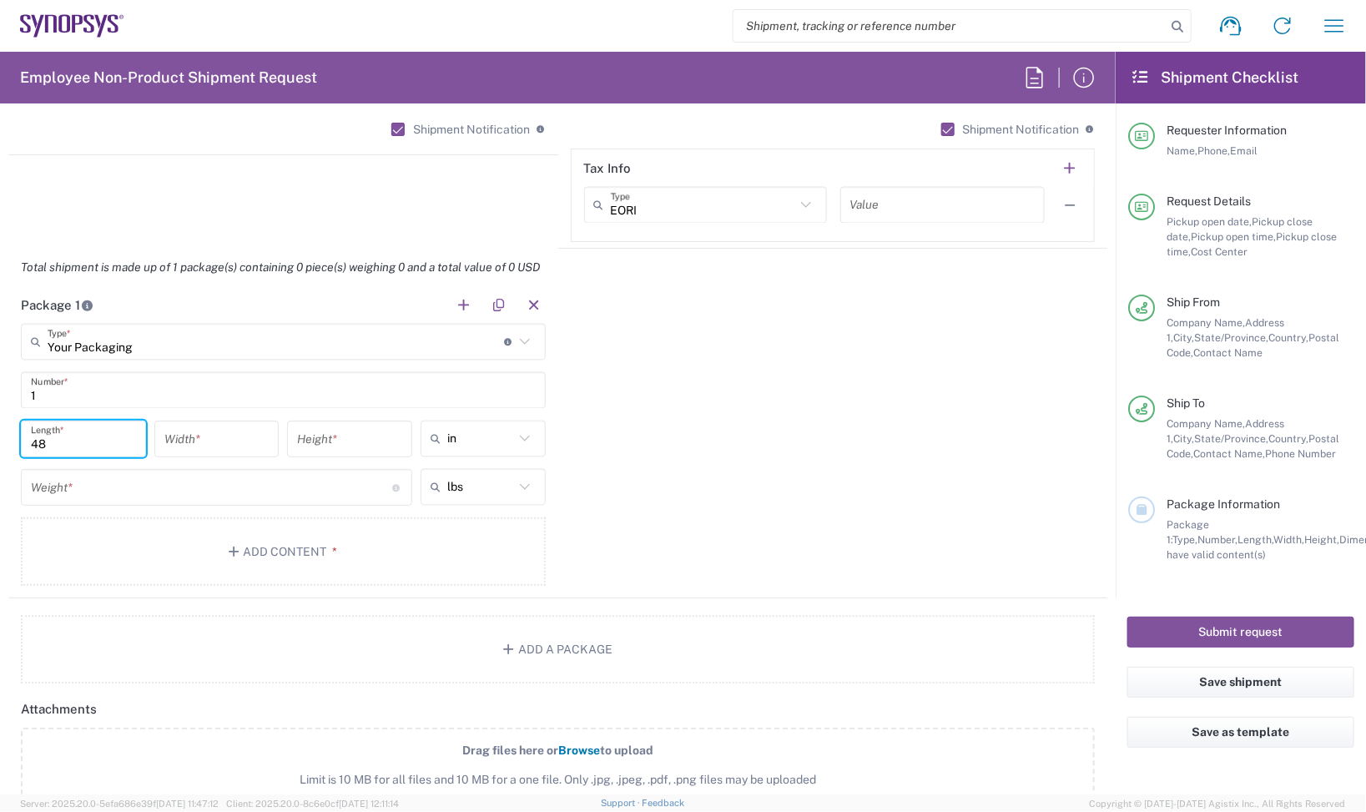
type input "48"
type input "40"
type input "24"
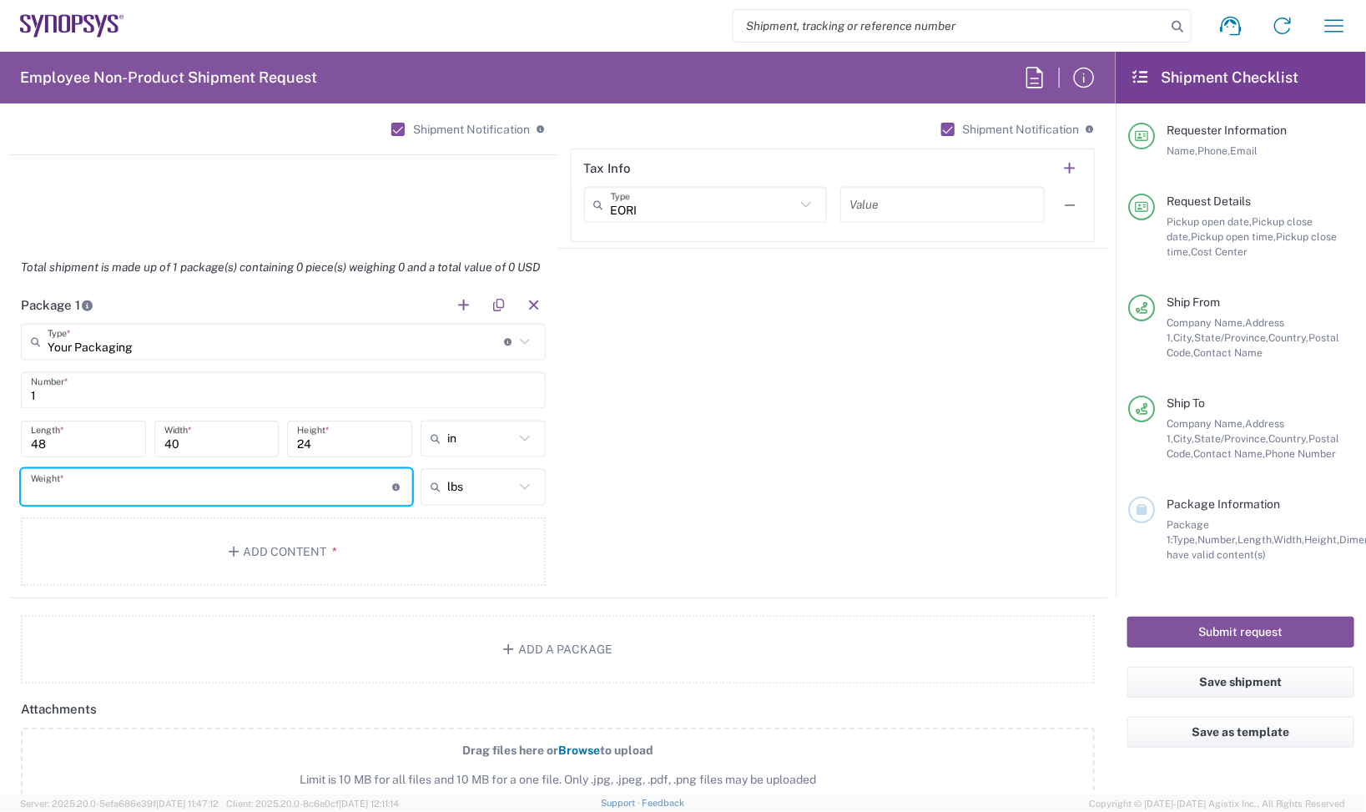
click at [71, 499] on input "number" at bounding box center [212, 487] width 362 height 29
type input "50"
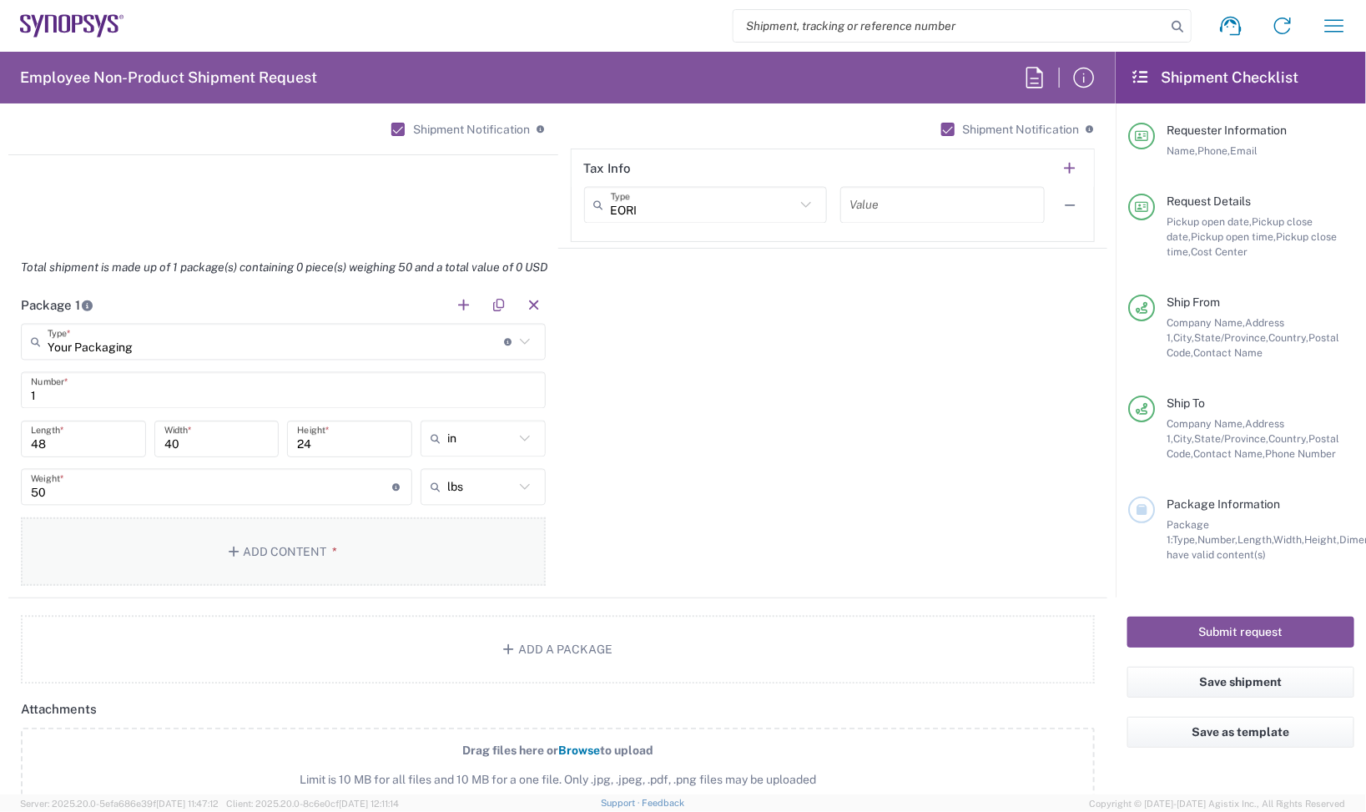
click at [434, 520] on button "Add Content *" at bounding box center [283, 551] width 525 height 68
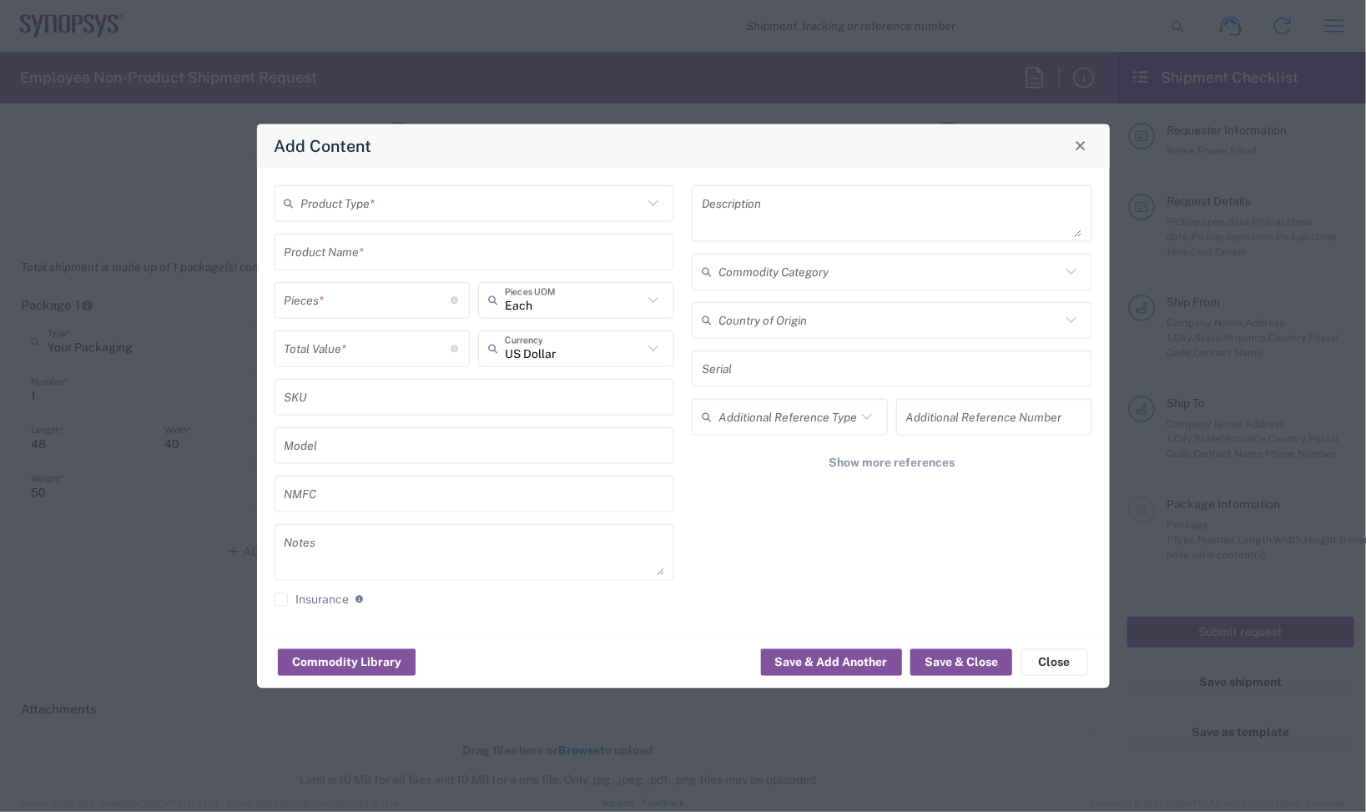
click at [549, 211] on input "text" at bounding box center [472, 203] width 342 height 29
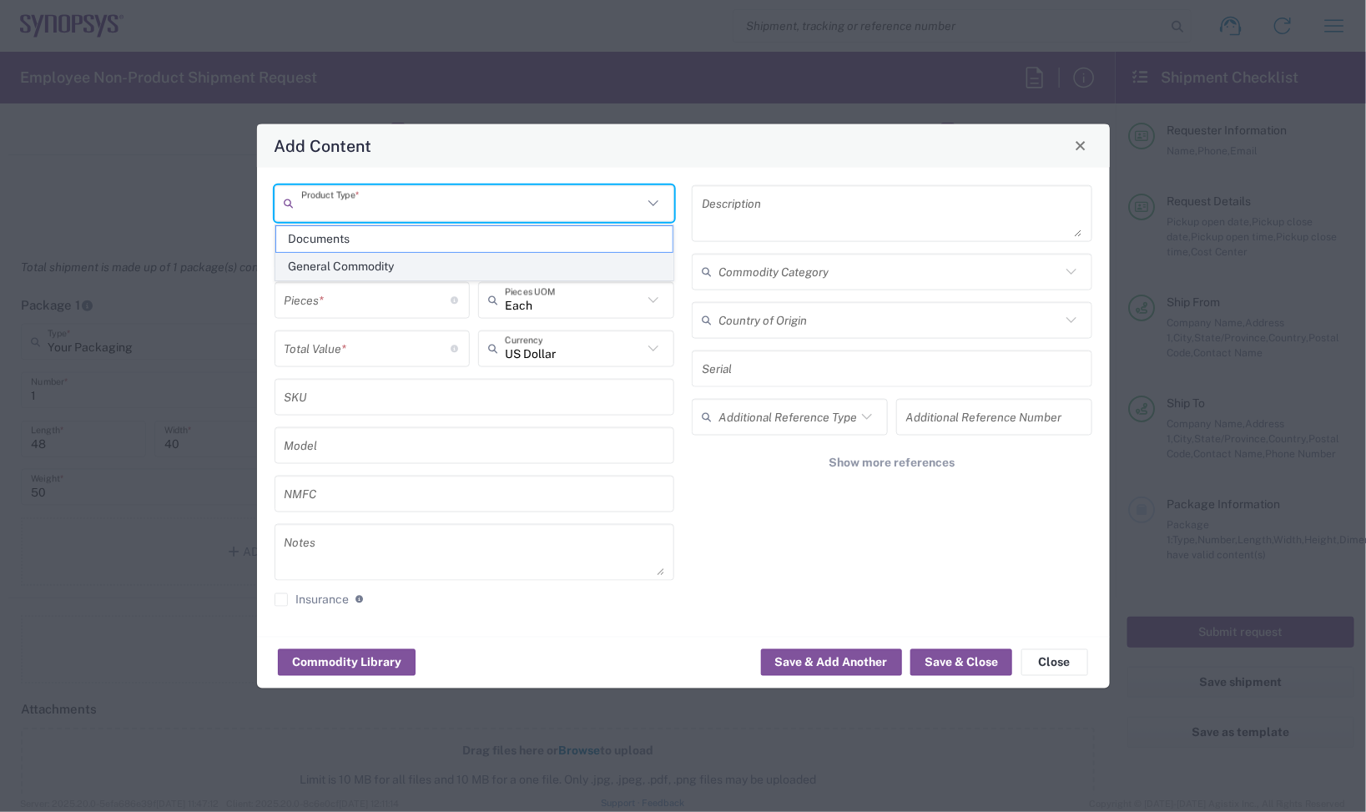
click at [465, 260] on span "General Commodity" at bounding box center [474, 267] width 396 height 26
type input "General Commodity"
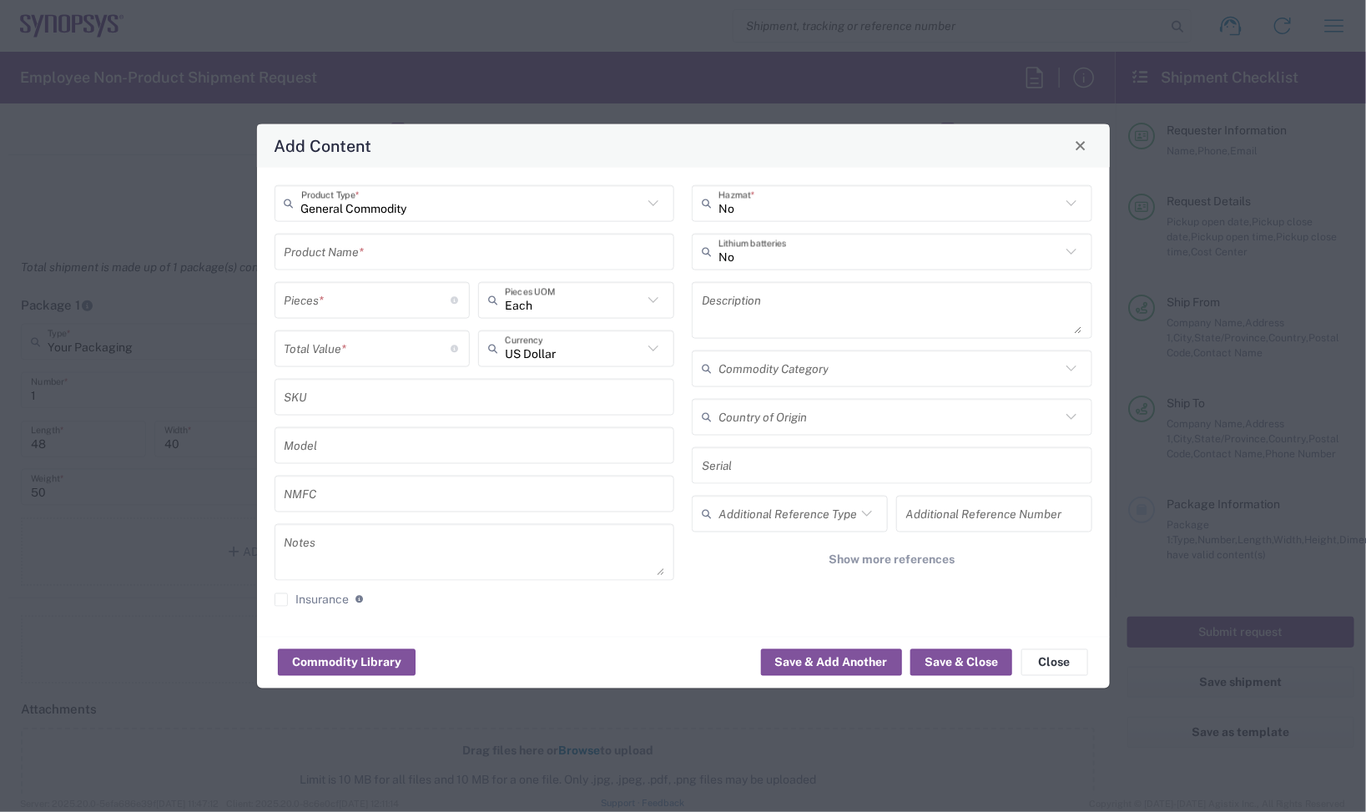
click at [423, 257] on input "text" at bounding box center [475, 251] width 381 height 29
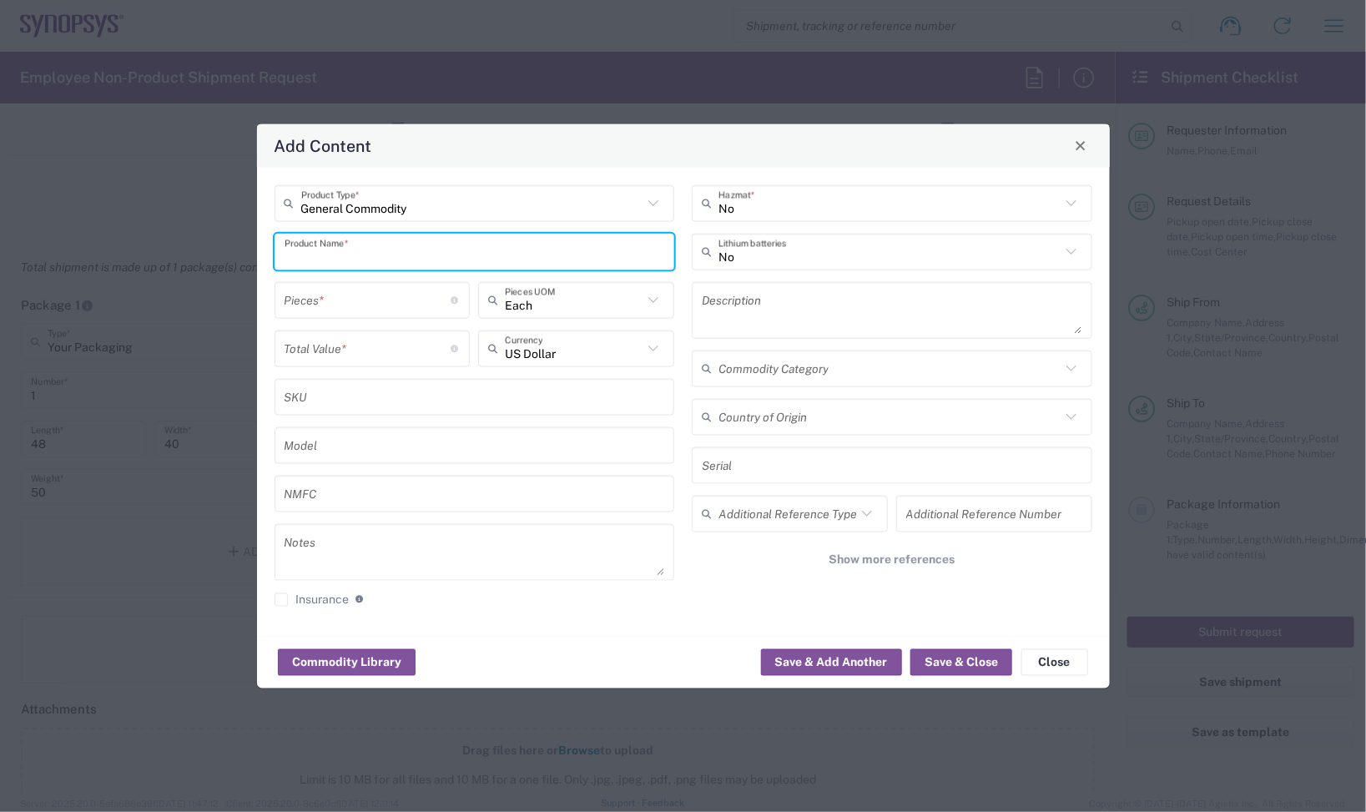
paste input "SH100002799"
type input "SH100002799"
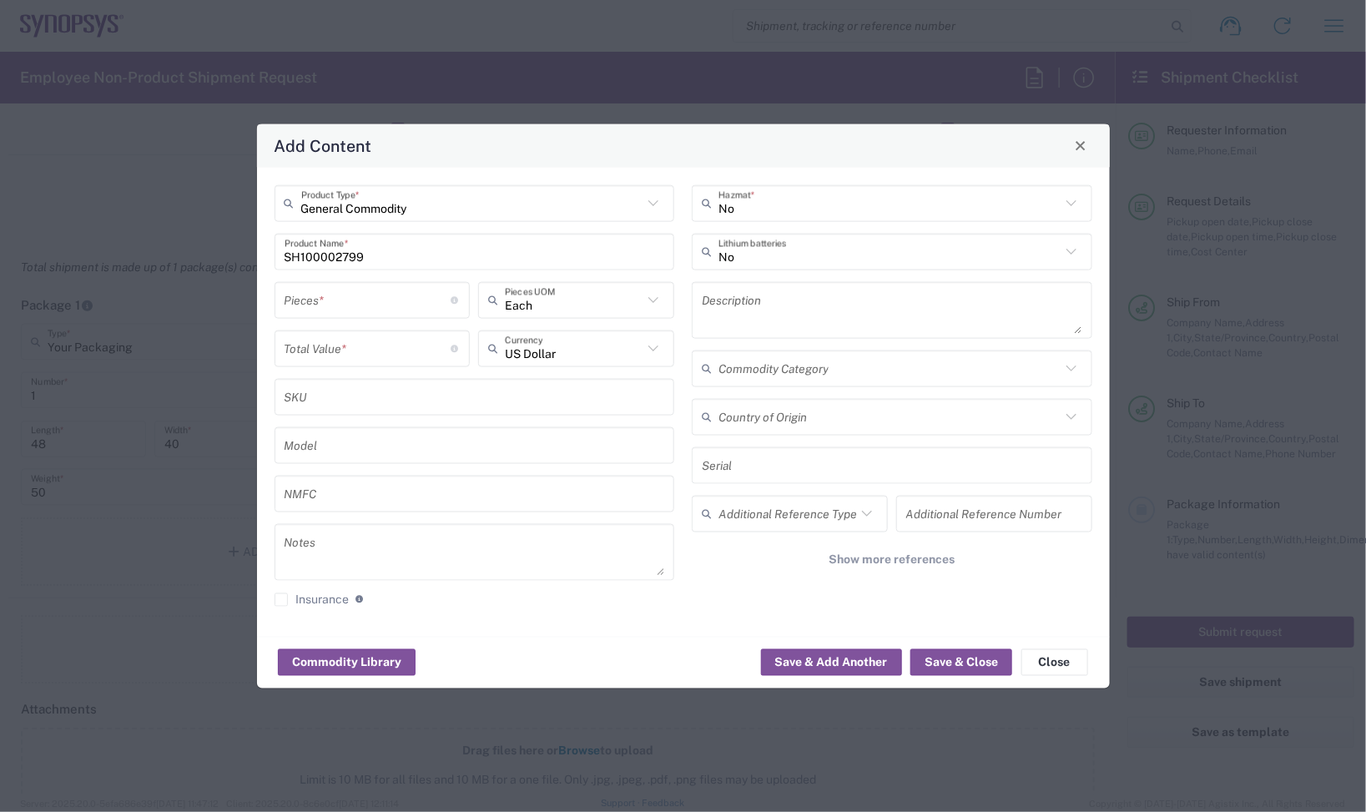
click at [752, 301] on textarea at bounding box center [892, 309] width 381 height 47
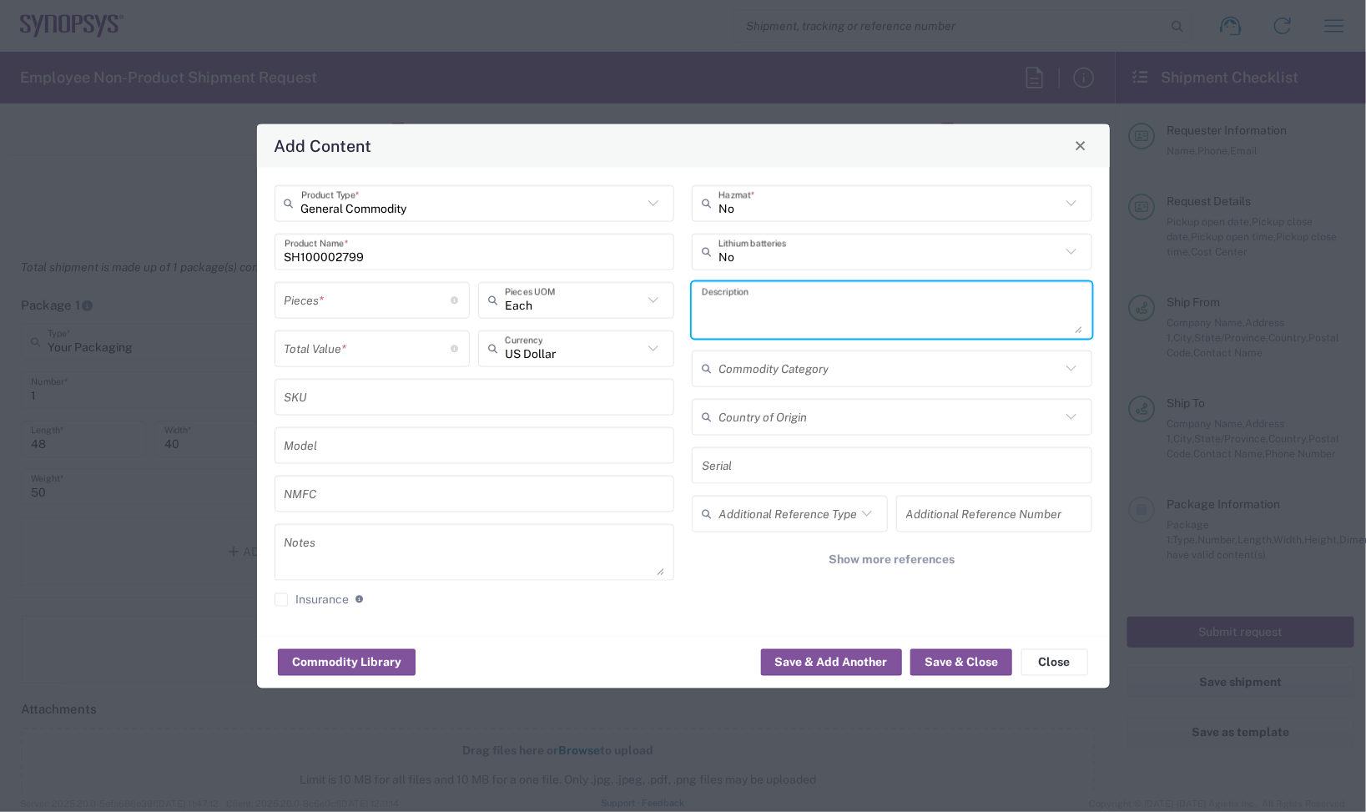
paste textarea "CON_CABLE_100_MGB2"
type textarea "CON_CABLE_100_MGB2"
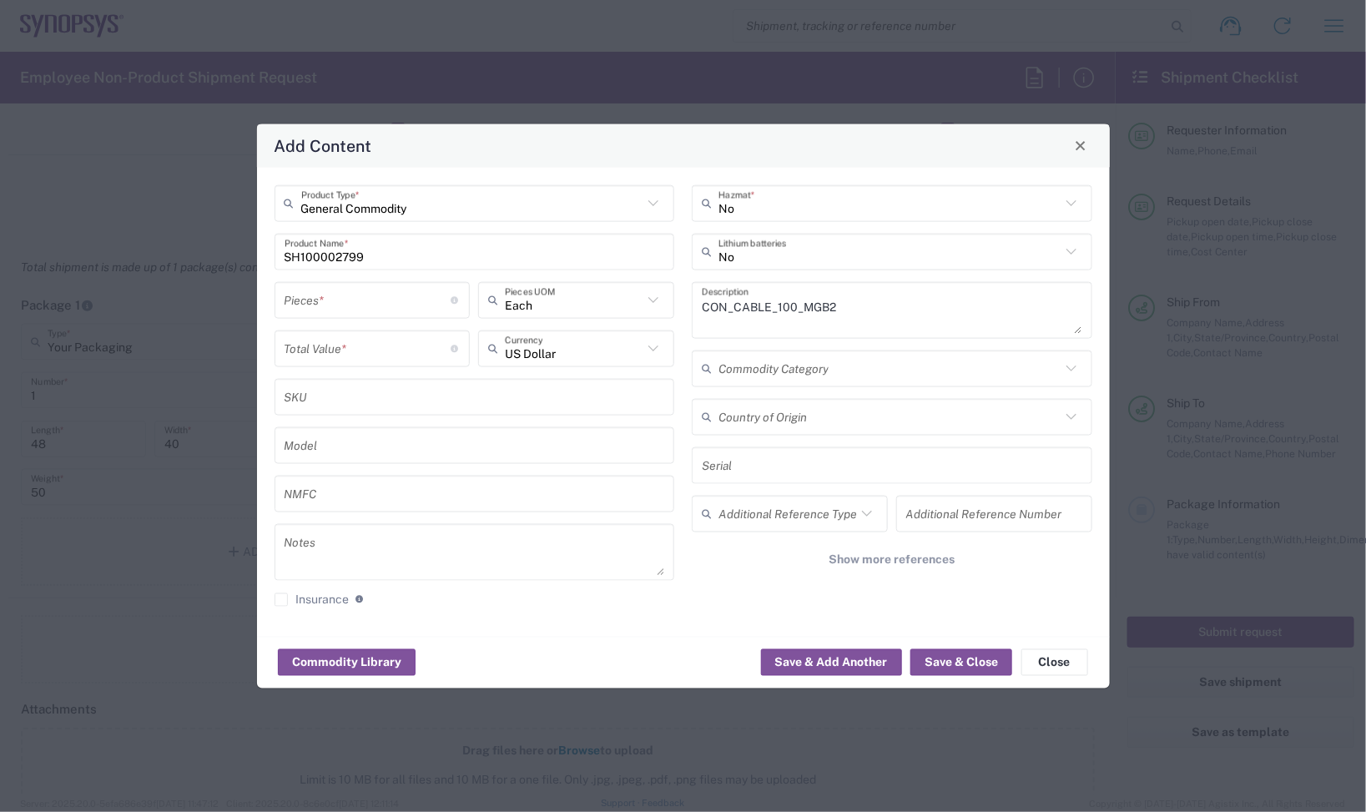
click at [143, 144] on div "Add Content General Commodity Product Type * SH100002799 Product Name * Pieces …" at bounding box center [683, 406] width 1366 height 812
click at [343, 548] on textarea at bounding box center [475, 551] width 381 height 47
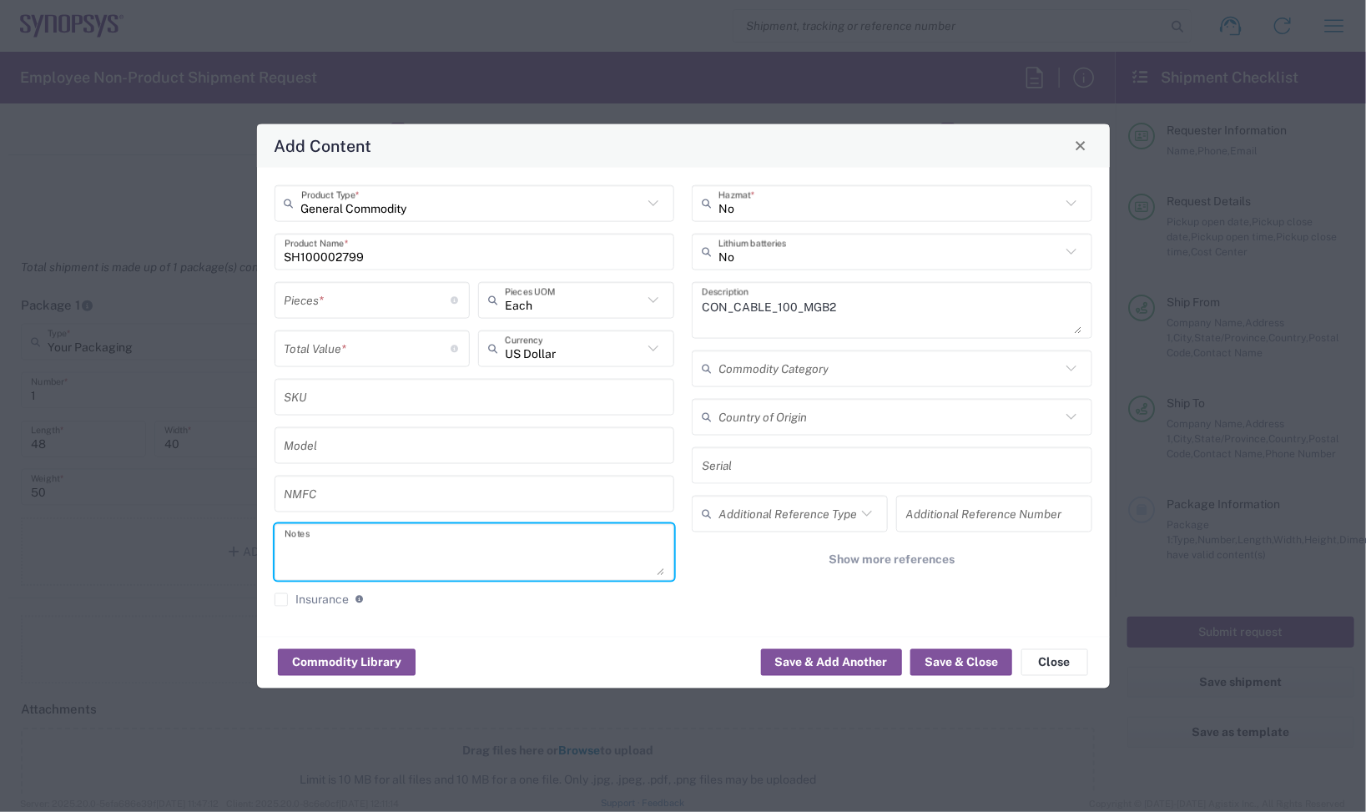
paste textarea "56.26"
type textarea "56.26ea"
click at [334, 310] on input "number" at bounding box center [368, 299] width 167 height 29
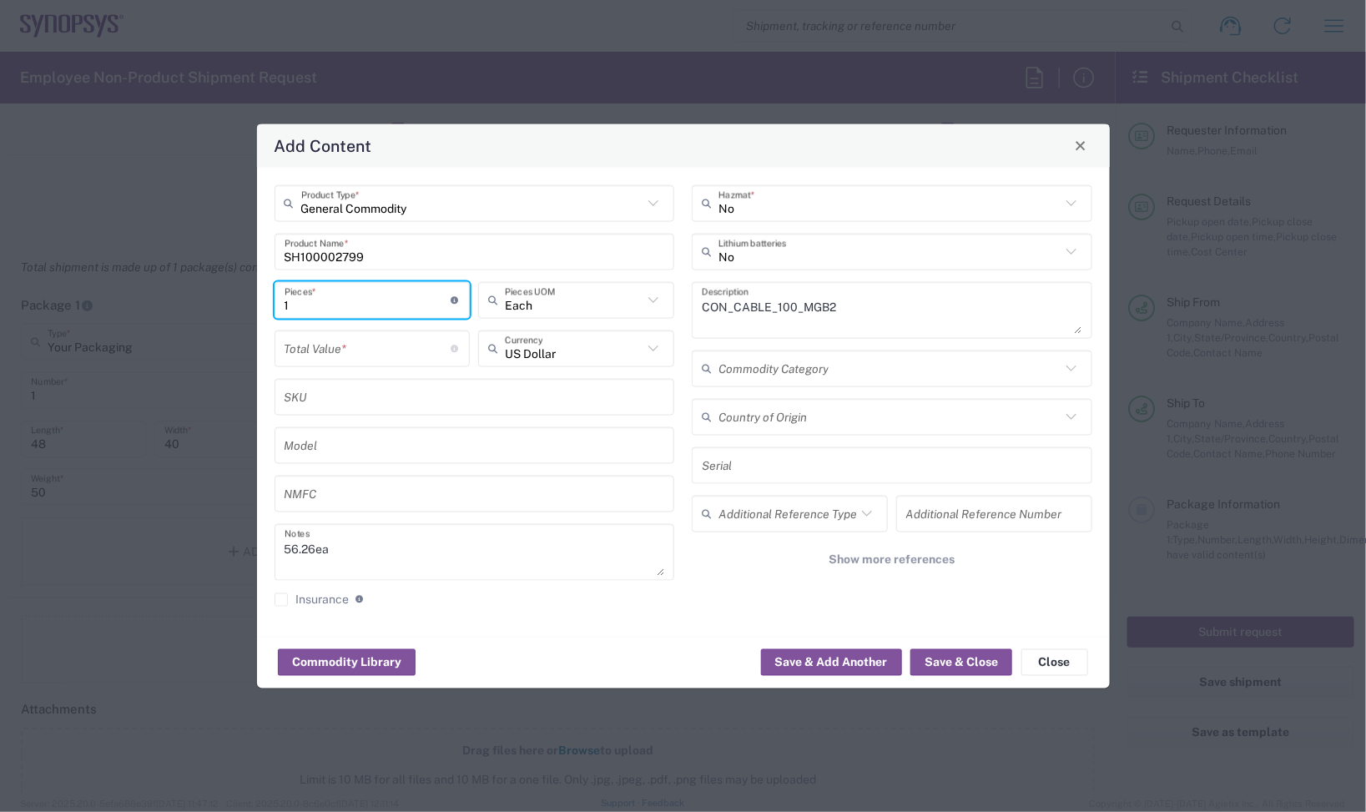
type input "1"
click at [344, 348] on input "number" at bounding box center [368, 348] width 167 height 29
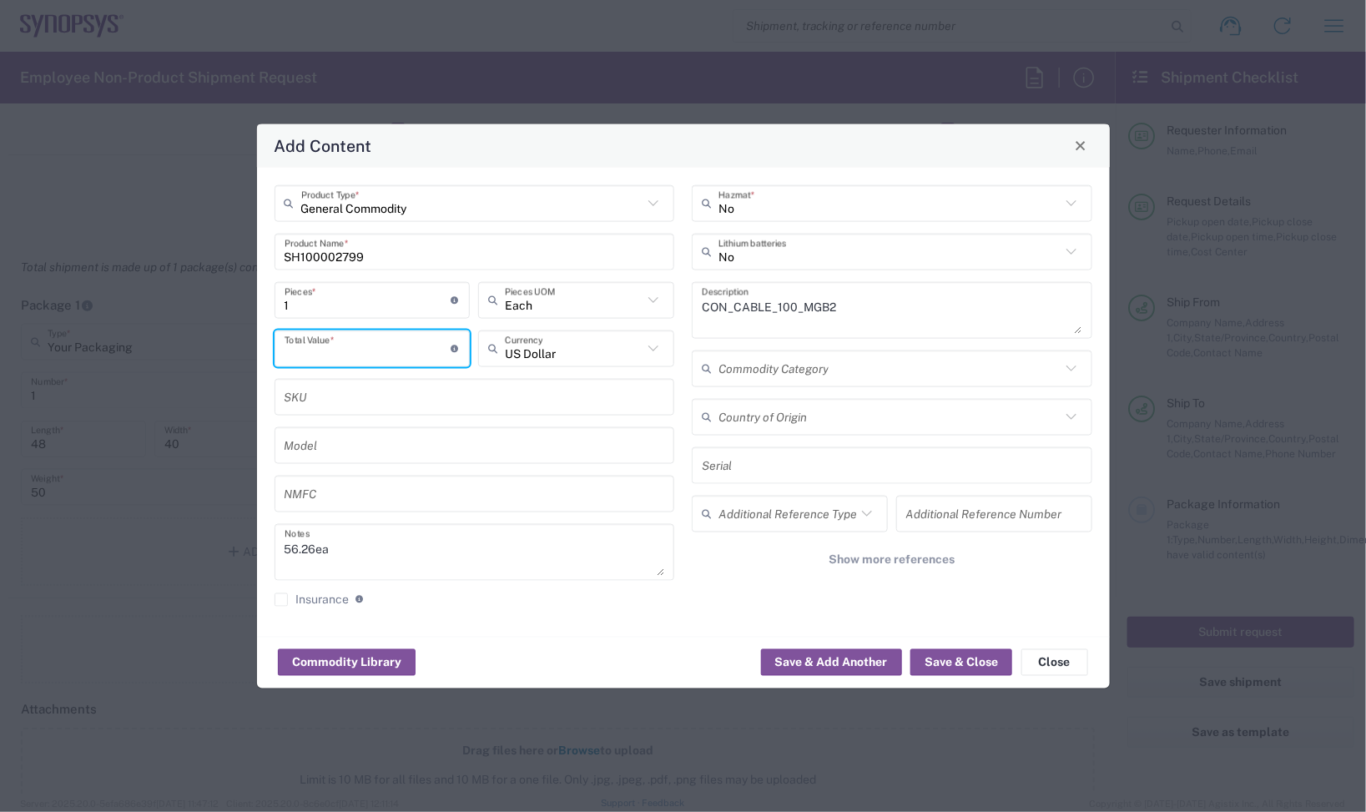
paste input "56.26"
type input "56.26"
click at [345, 305] on input "1" at bounding box center [368, 299] width 167 height 29
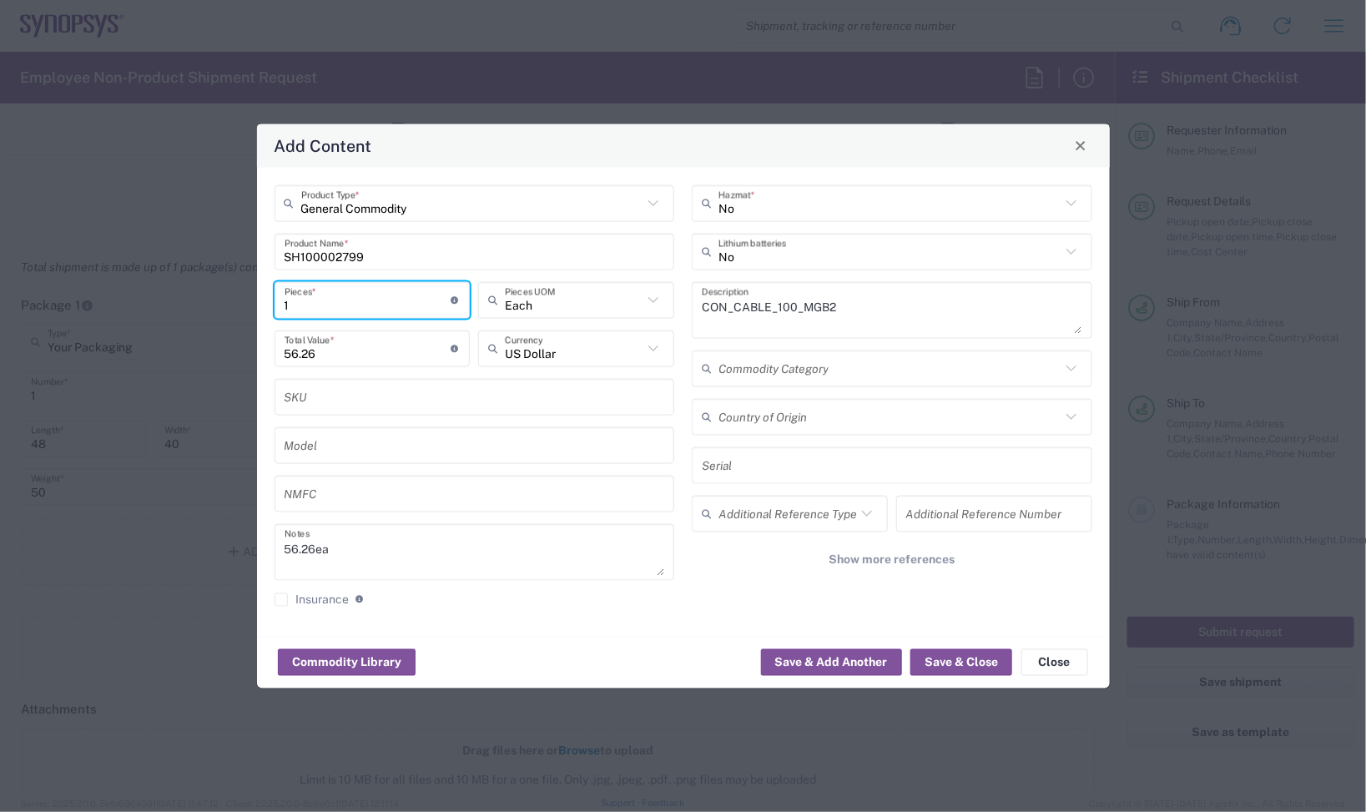
drag, startPoint x: 347, startPoint y: 299, endPoint x: 226, endPoint y: 310, distance: 121.6
click at [226, 310] on div "Add Content General Commodity Product Type * SH100002799 Product Name * 1 Piece…" at bounding box center [683, 406] width 1366 height 812
type input "2"
type input "112.52"
type input "20"
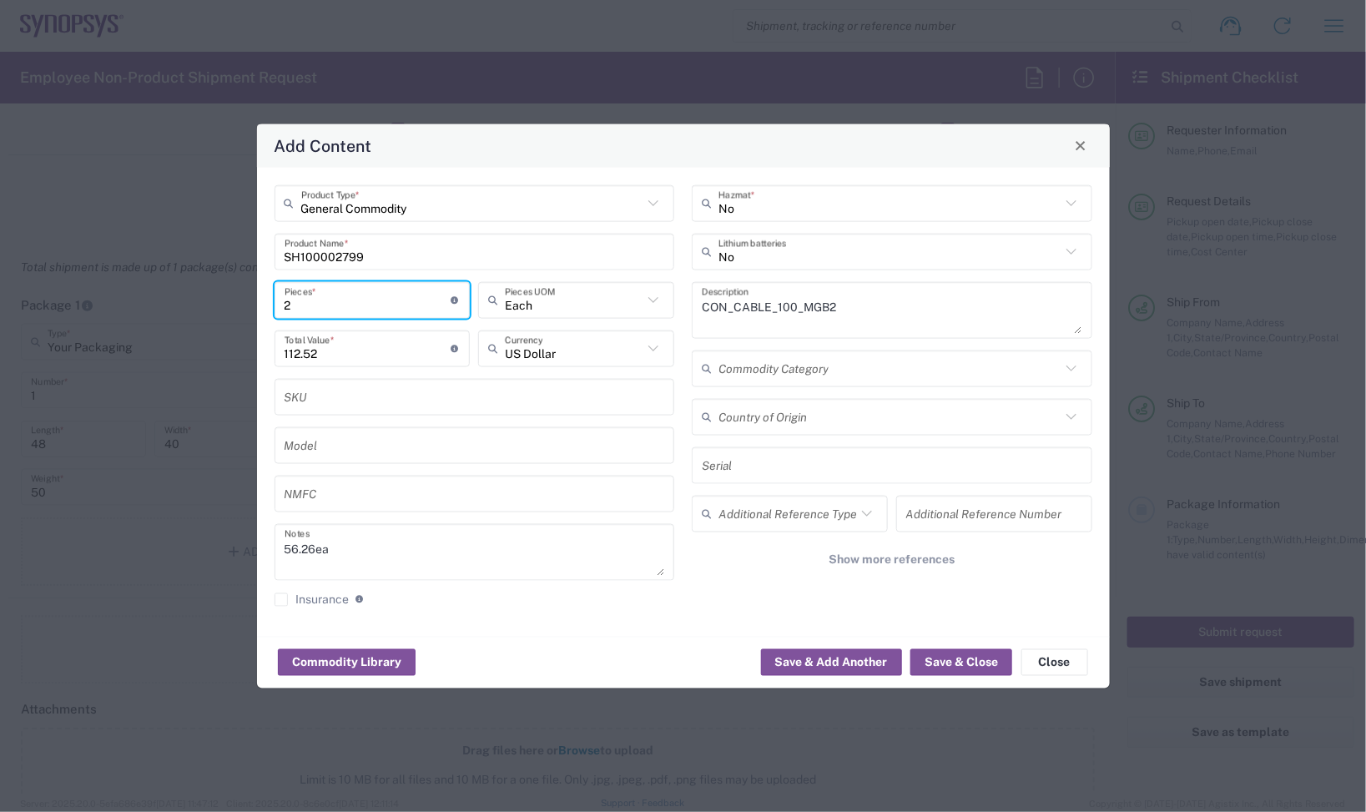
type input "1125.2"
type input "20"
click at [971, 657] on button "Save & Close" at bounding box center [962, 662] width 102 height 27
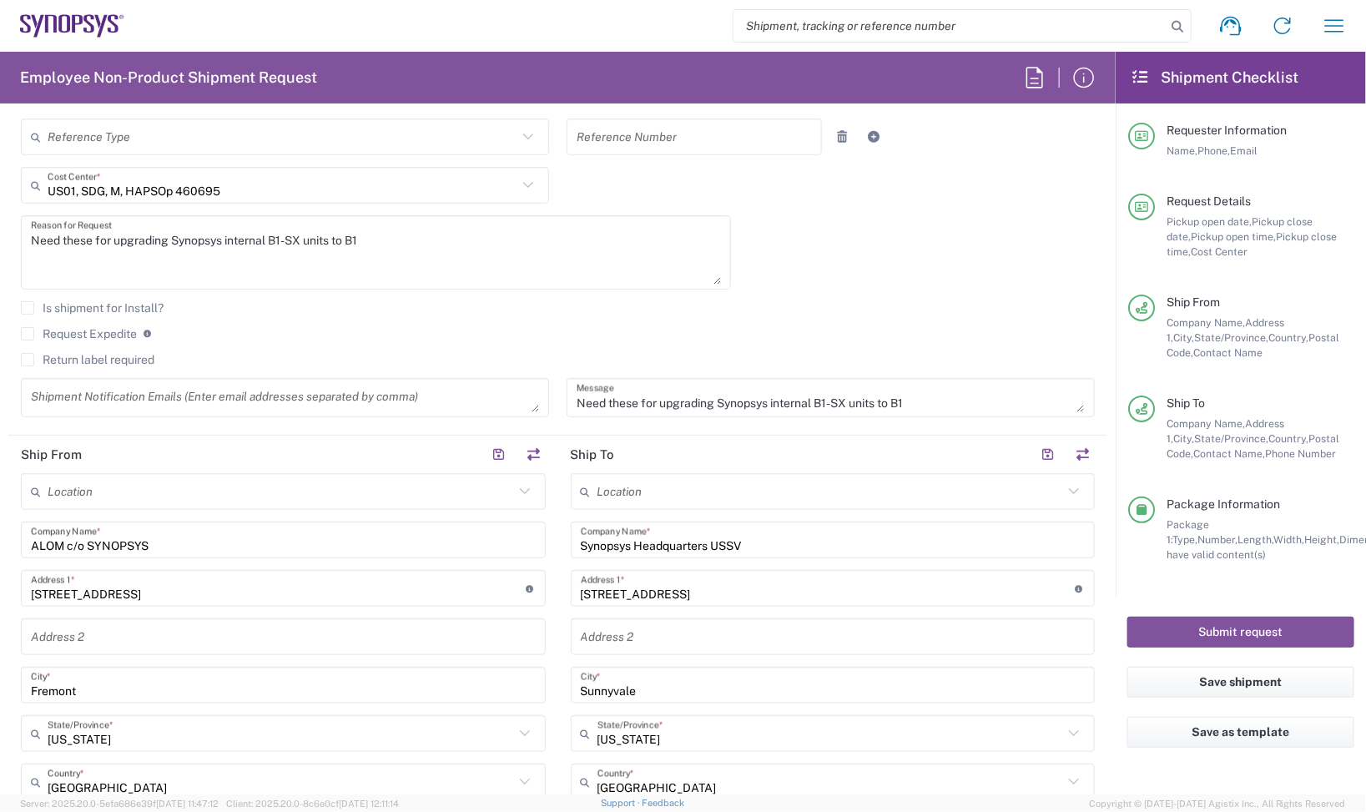
scroll to position [313, 0]
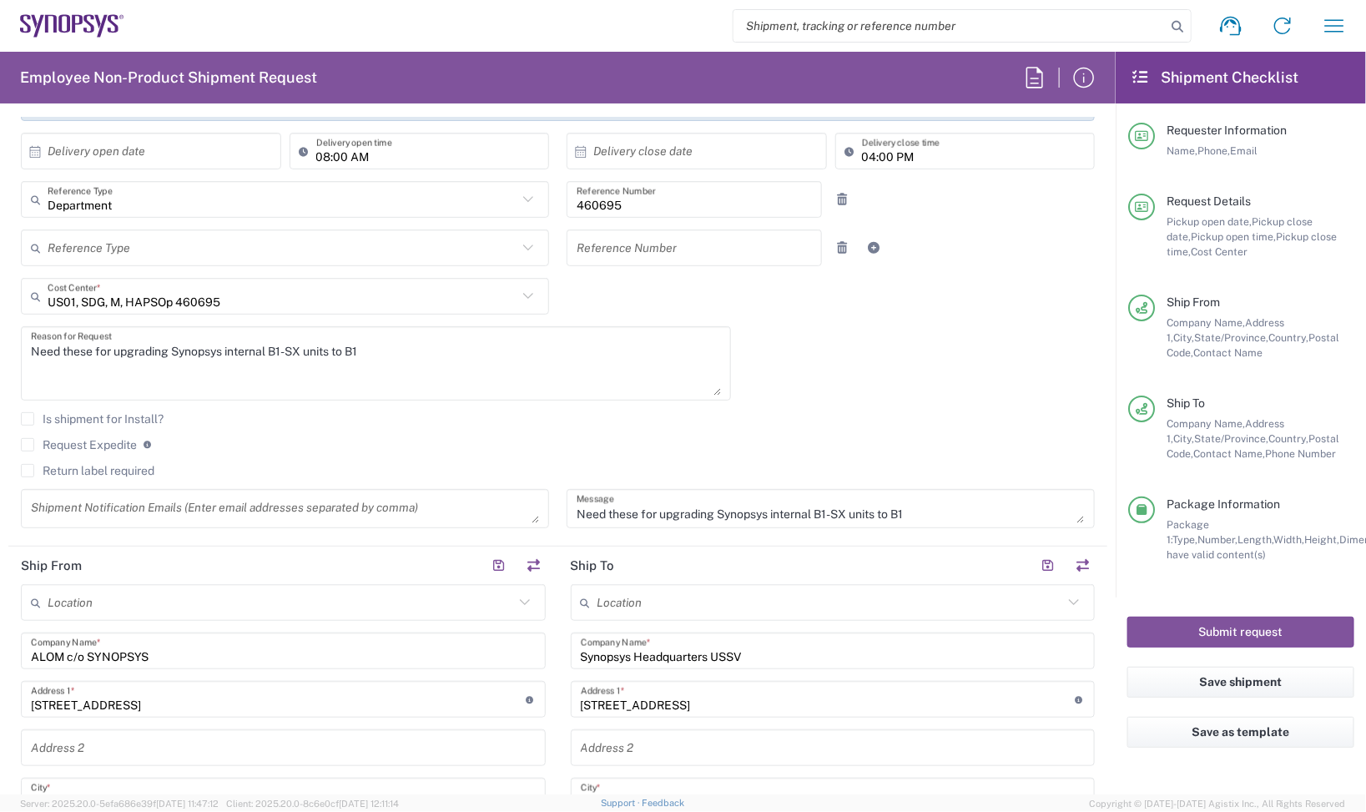
click at [153, 522] on textarea at bounding box center [285, 508] width 508 height 29
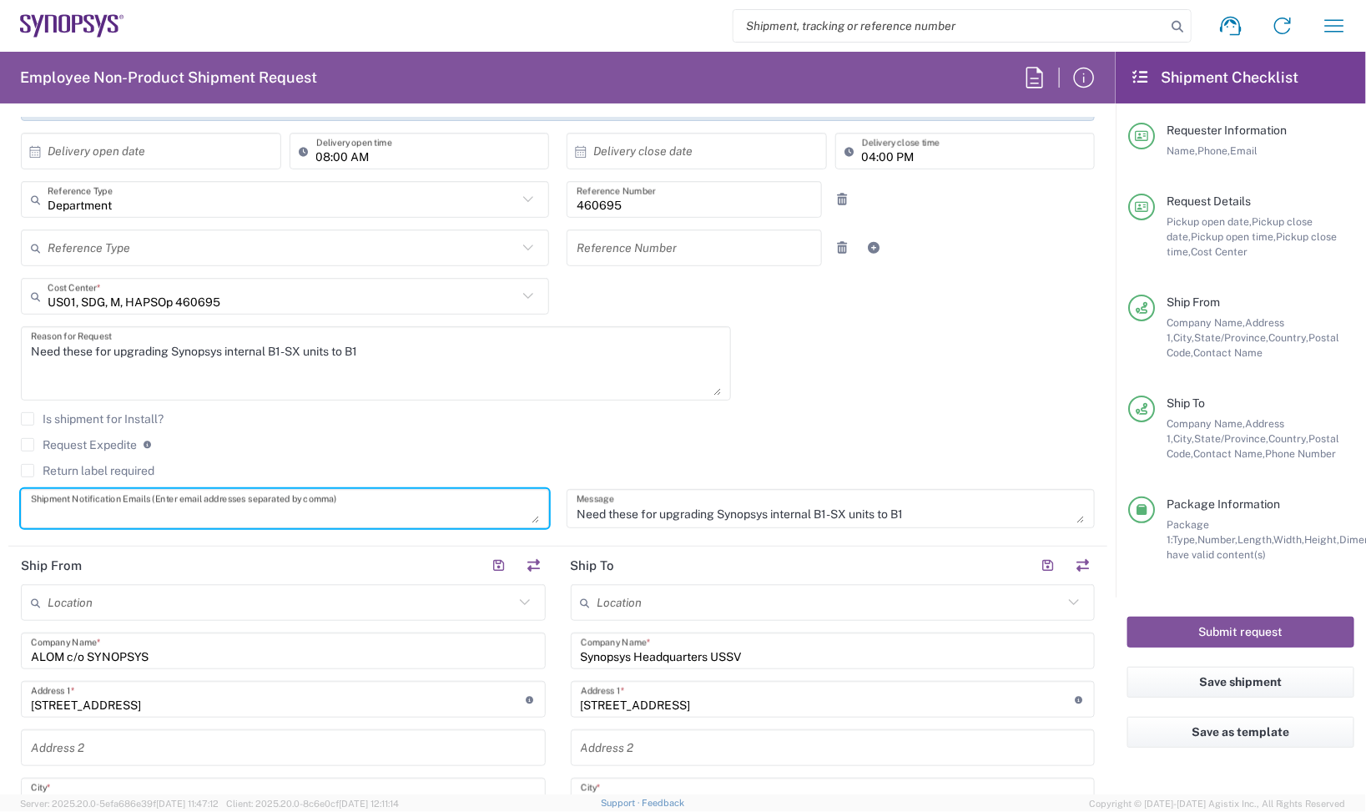
paste textarea "[EMAIL_ADDRESS][DOMAIN_NAME]"
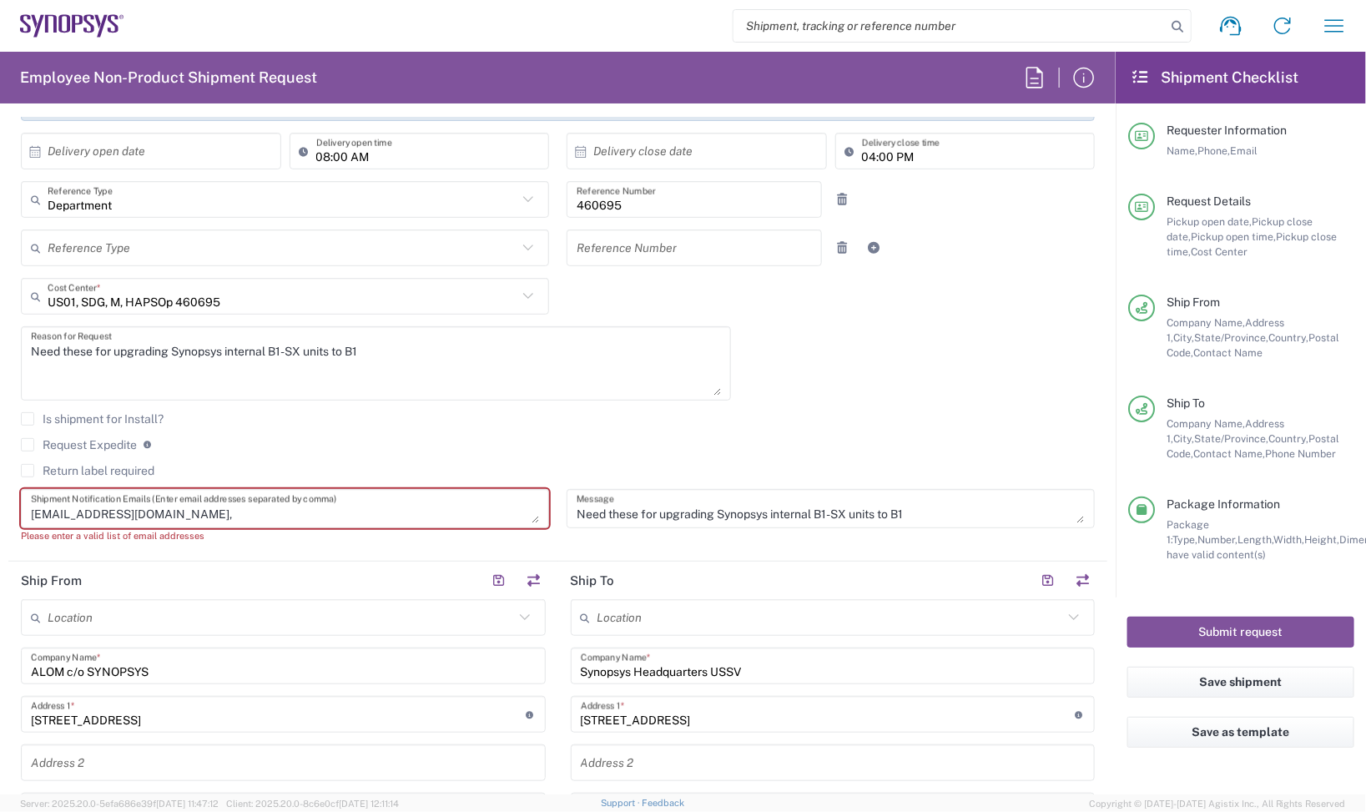
click at [198, 507] on textarea "[EMAIL_ADDRESS][DOMAIN_NAME]," at bounding box center [285, 508] width 508 height 29
paste textarea "'haps_buyers' <[EMAIL_ADDRESS][DOMAIN_NAME]>"
drag, startPoint x: 236, startPoint y: 510, endPoint x: 160, endPoint y: 516, distance: 76.2
click at [160, 516] on textarea "[EMAIL_ADDRESS][DOMAIN_NAME], 'haps_buyers' <[EMAIL_ADDRESS][DOMAIN_NAME]" at bounding box center [285, 508] width 508 height 29
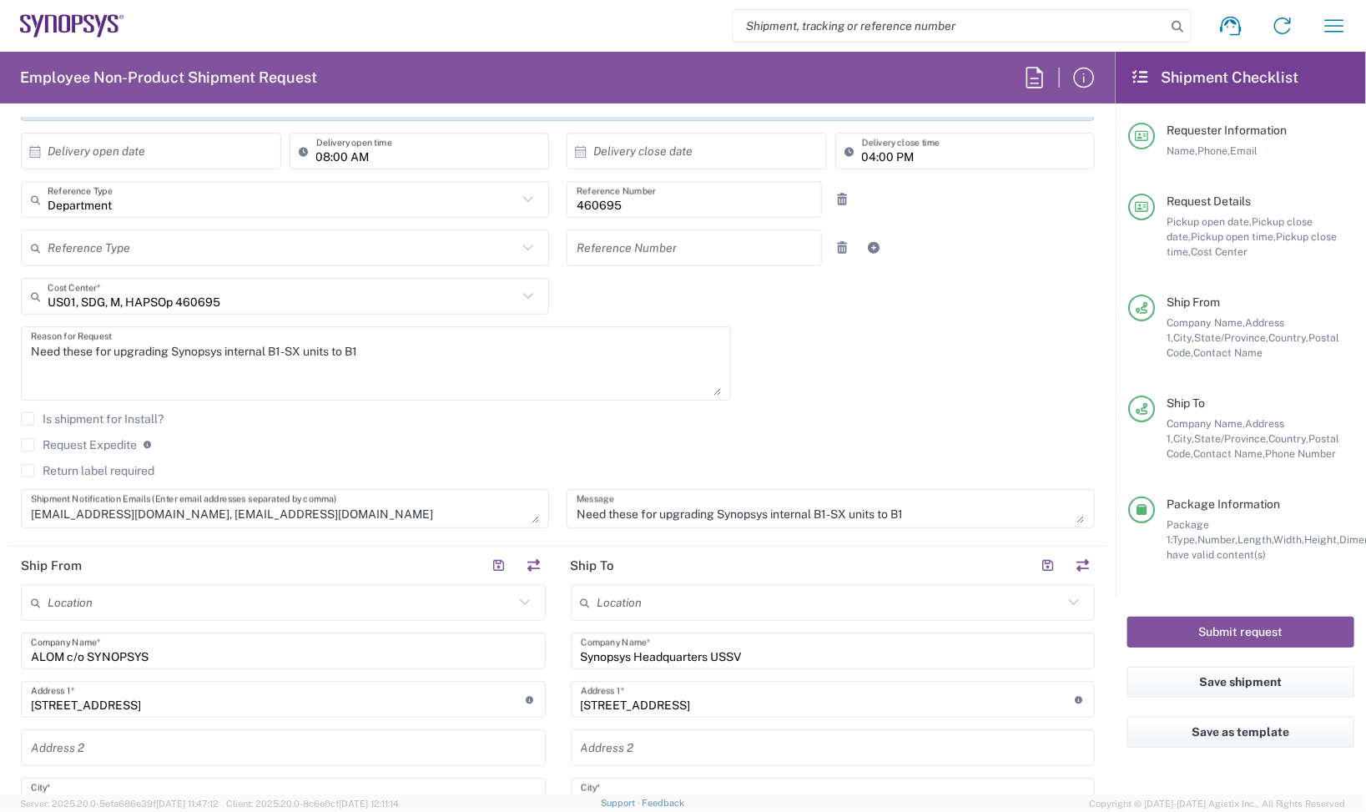
click at [431, 527] on div "[EMAIL_ADDRESS][DOMAIN_NAME], [EMAIL_ADDRESS][DOMAIN_NAME] Shipment Notificatio…" at bounding box center [285, 508] width 528 height 39
click at [397, 523] on textarea "[EMAIL_ADDRESS][DOMAIN_NAME], [EMAIL_ADDRESS][DOMAIN_NAME]" at bounding box center [285, 508] width 508 height 29
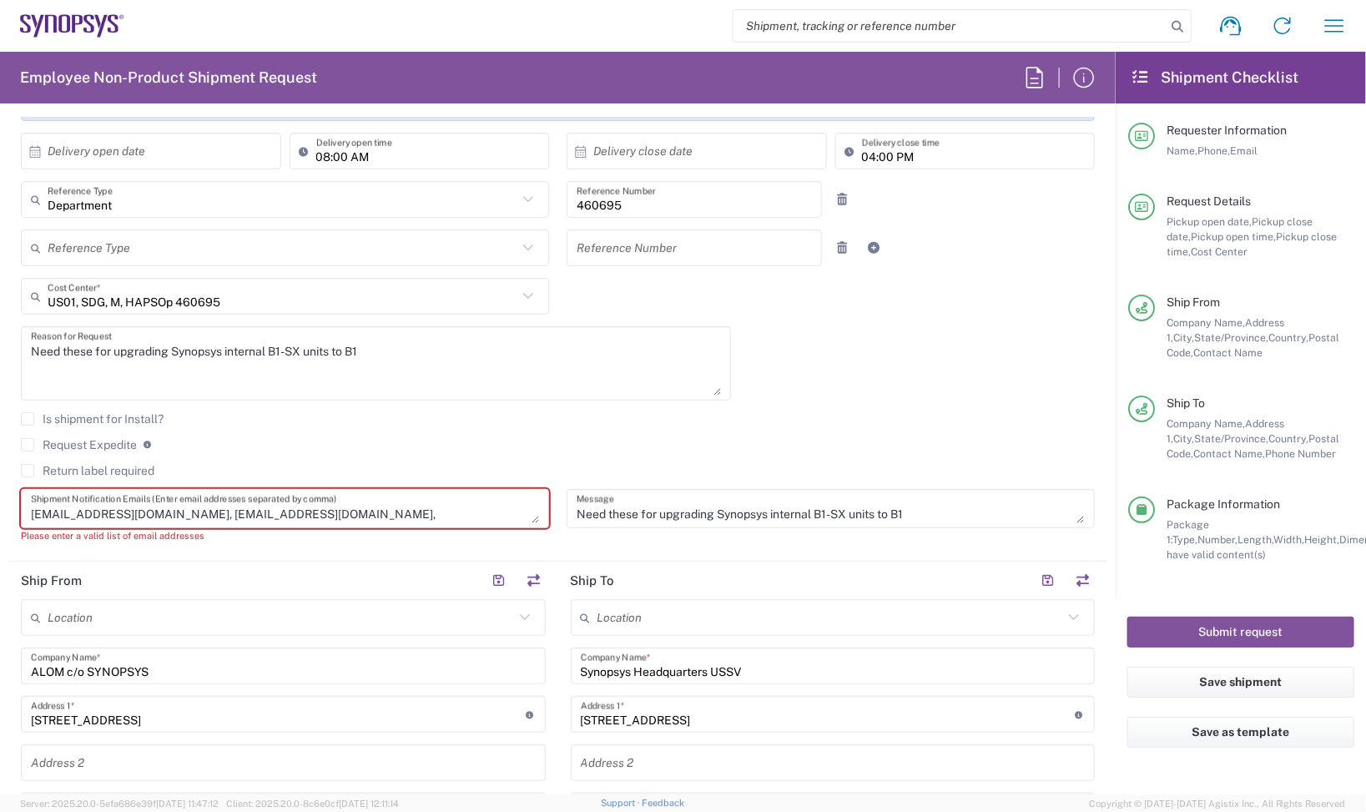
paste textarea "[EMAIL_ADDRESS][DOMAIN_NAME]'"
click at [319, 506] on textarea "[EMAIL_ADDRESS][DOMAIN_NAME], [EMAIL_ADDRESS][DOMAIN_NAME], [EMAIL_ADDRESS][DOM…" at bounding box center [285, 508] width 508 height 29
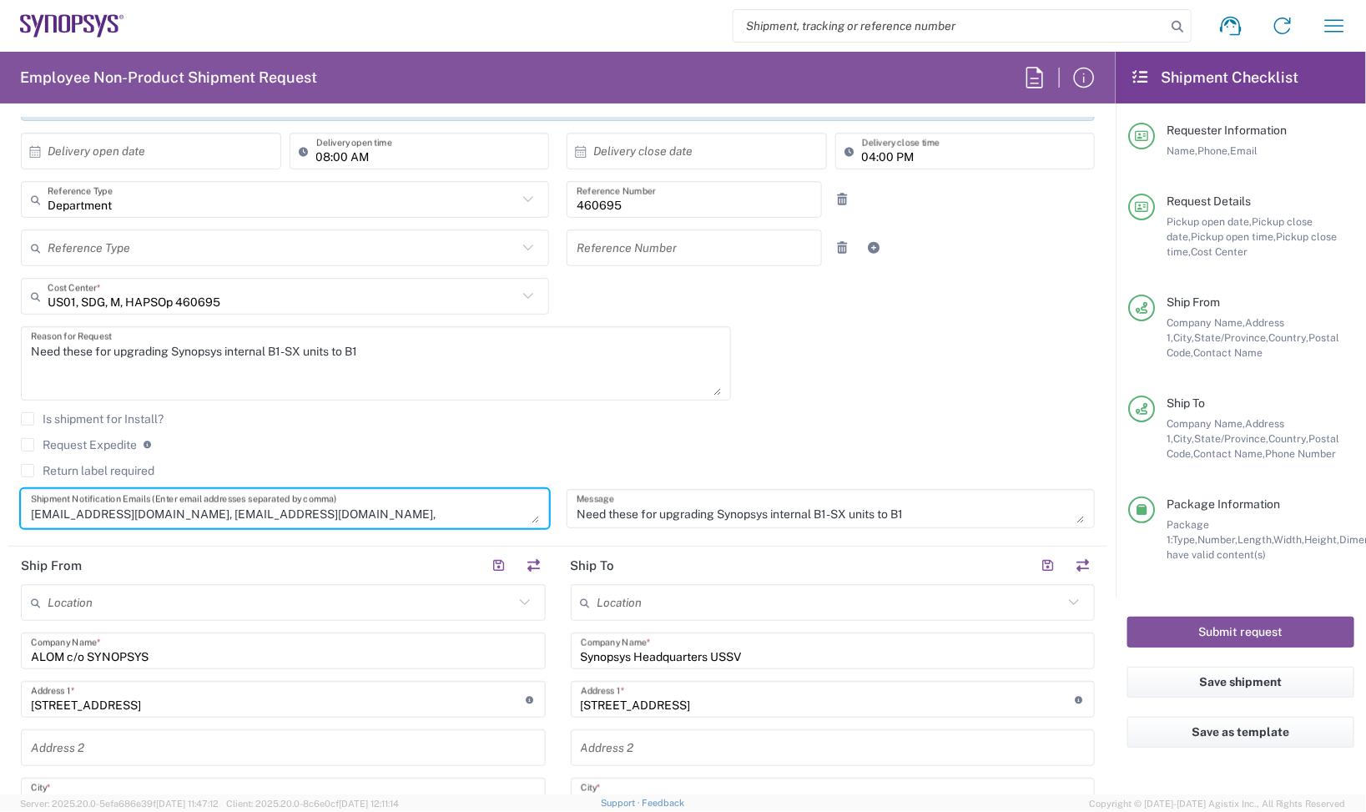
type textarea "[EMAIL_ADDRESS][DOMAIN_NAME], [EMAIL_ADDRESS][DOMAIN_NAME], [EMAIL_ADDRESS][DOM…"
click at [643, 431] on div "Is shipment for Install?" at bounding box center [558, 424] width 1074 height 25
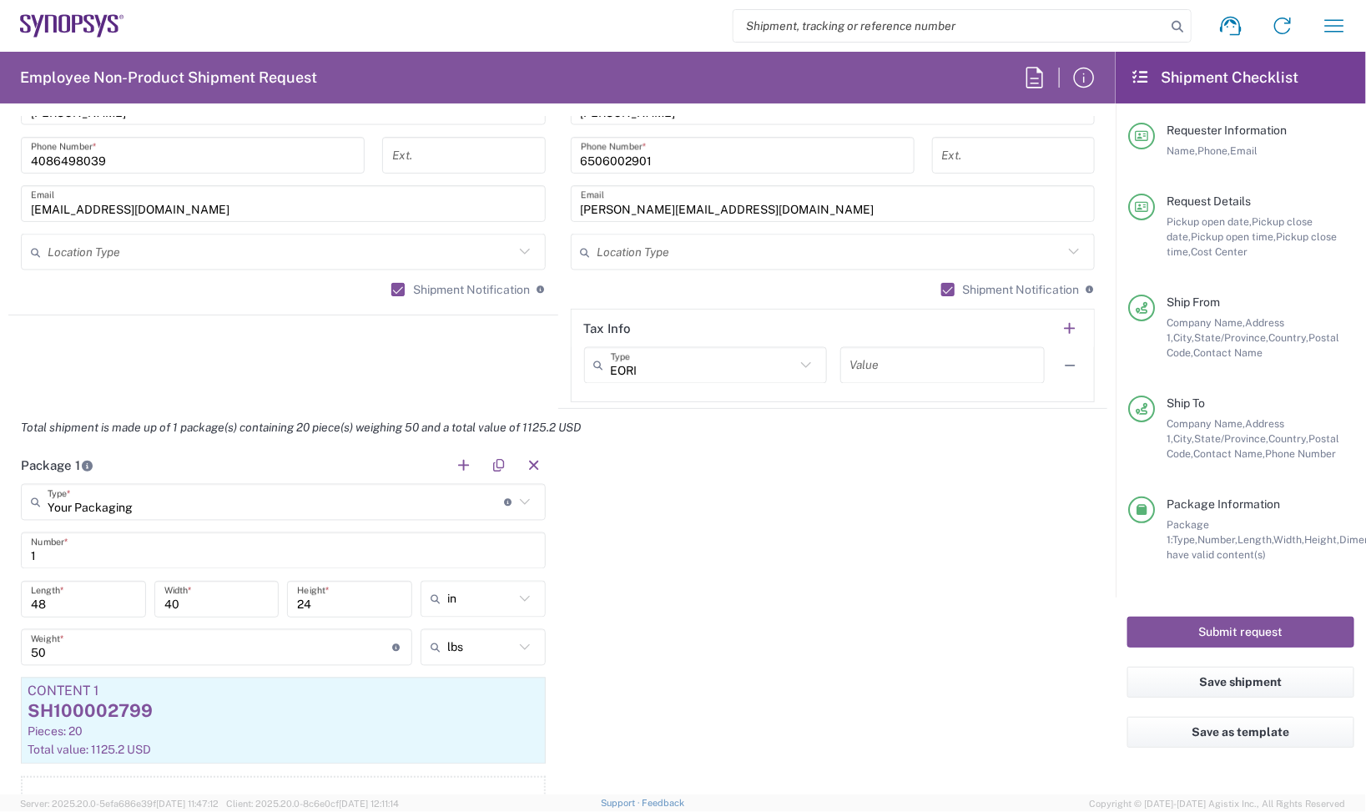
scroll to position [1252, 0]
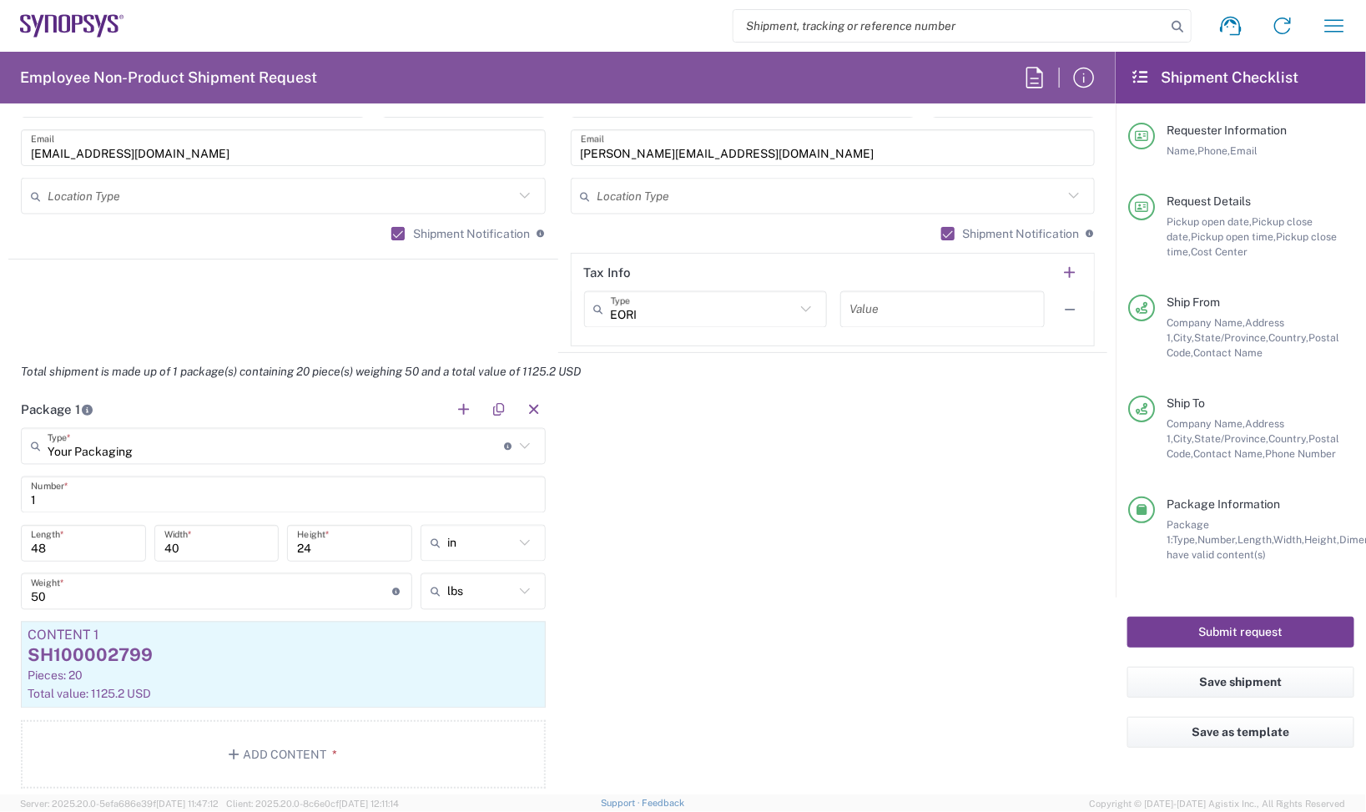
click at [1229, 634] on button "Submit request" at bounding box center [1241, 632] width 227 height 31
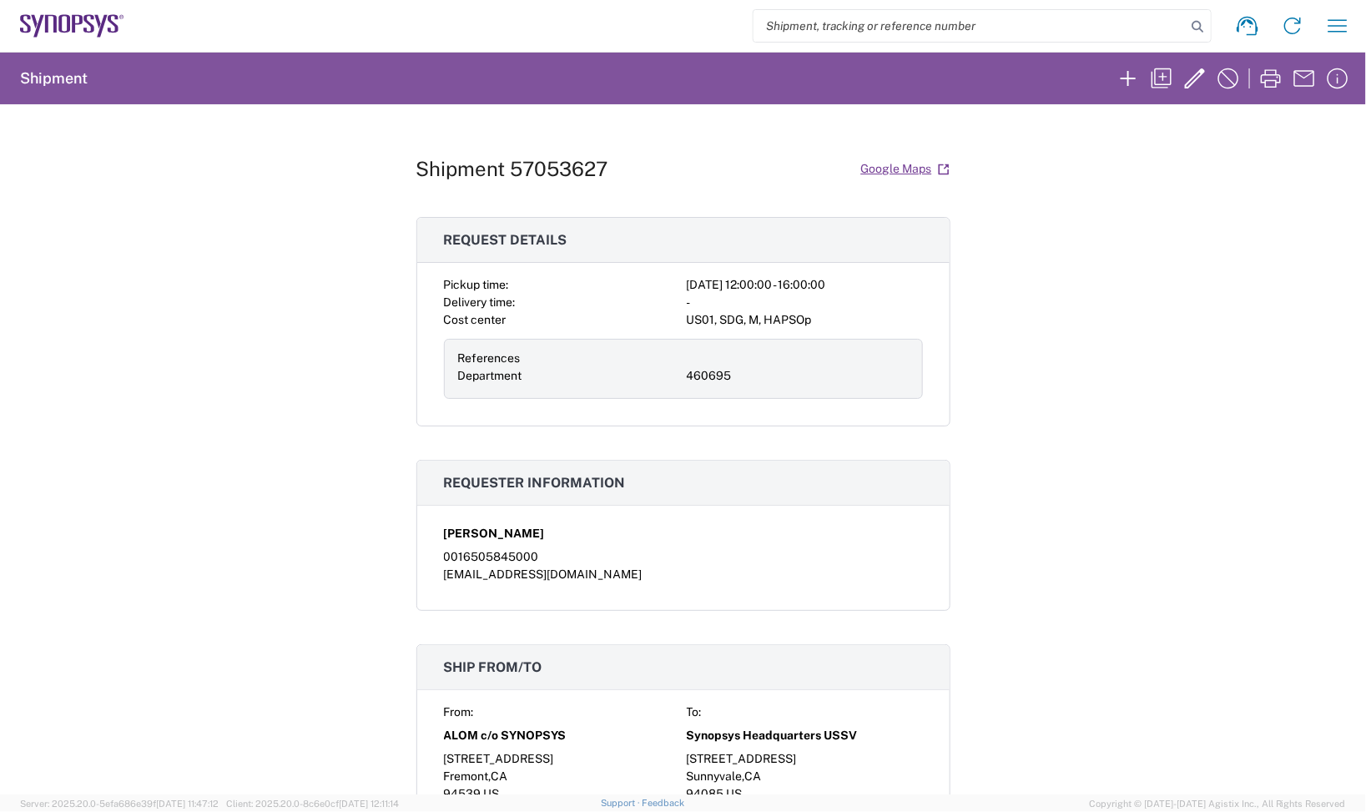
click at [542, 180] on h1 "Shipment 57053627" at bounding box center [512, 169] width 192 height 24
click at [547, 178] on h1 "Shipment 57053627" at bounding box center [512, 169] width 192 height 24
copy h1 "57053627"
drag, startPoint x: 286, startPoint y: 595, endPoint x: 194, endPoint y: 580, distance: 93.9
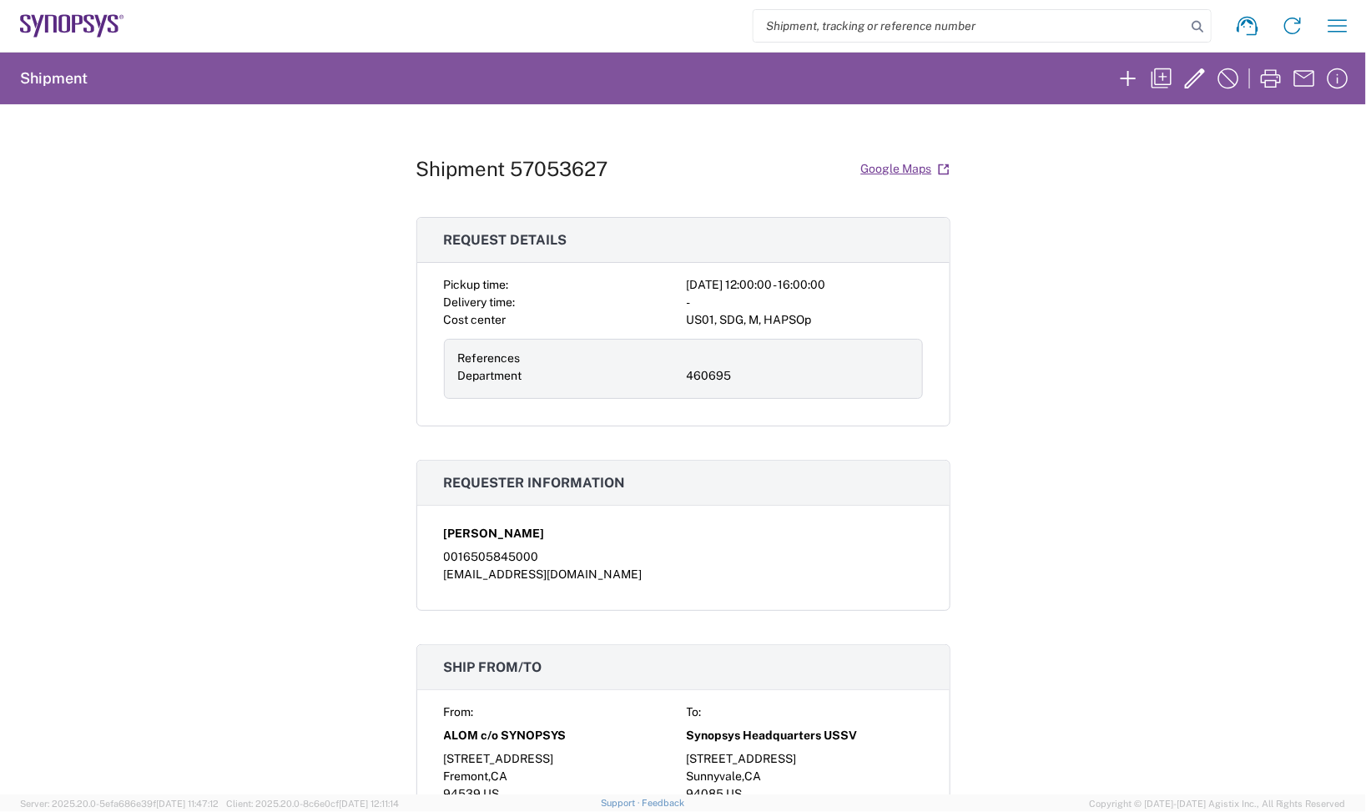
click at [286, 595] on div "Shipment 57053627 Google Maps Request details Pickup time: [DATE] 12:00:00 - 16…" at bounding box center [683, 449] width 1366 height 690
